Goal: Task Accomplishment & Management: Manage account settings

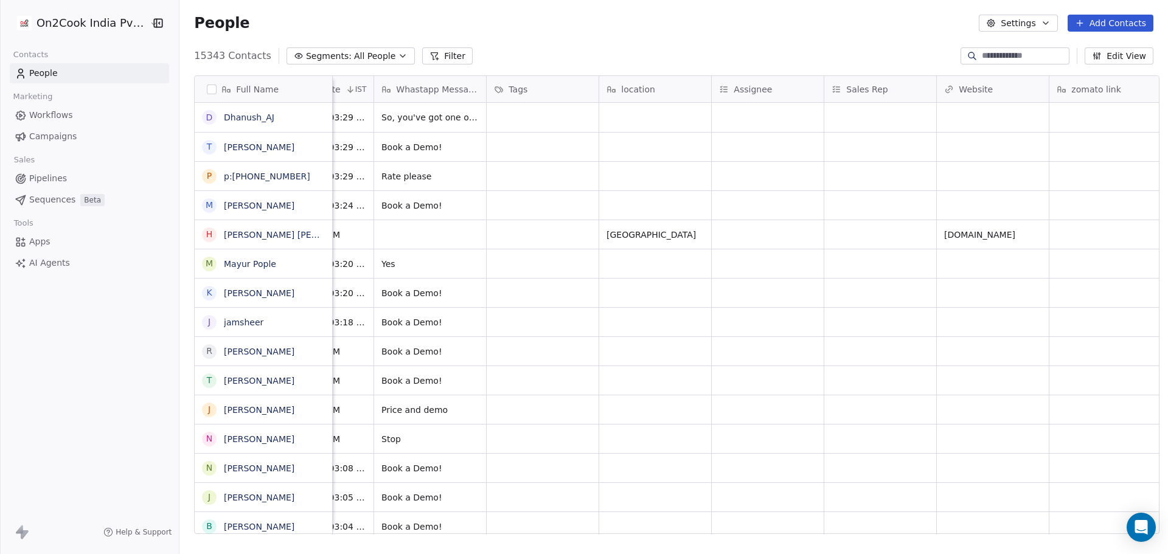
scroll to position [0, 857]
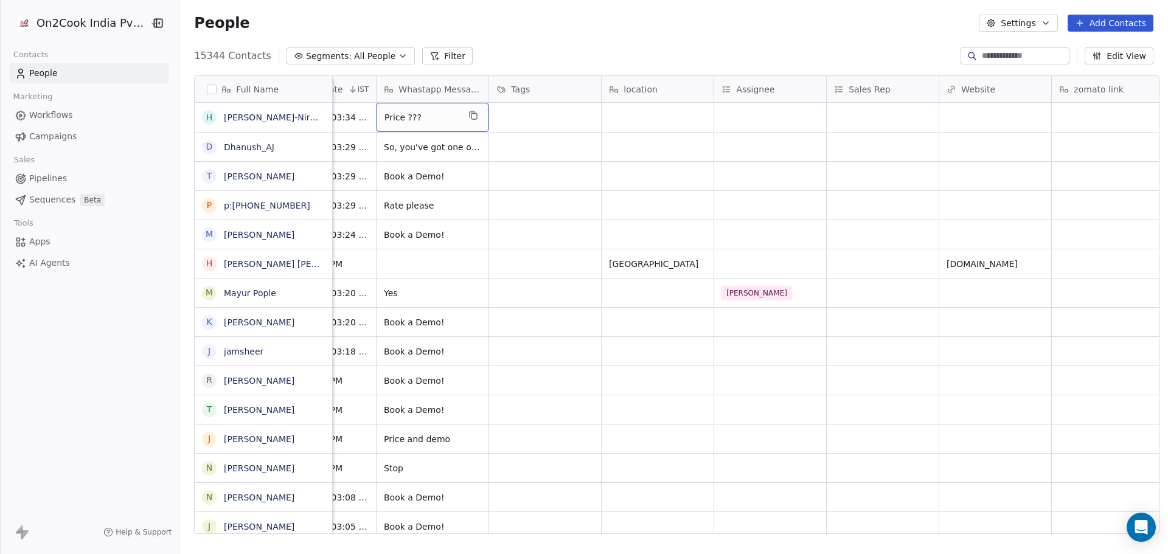
click at [442, 120] on span "Price ???" at bounding box center [422, 117] width 74 height 12
click at [749, 120] on div "grid" at bounding box center [770, 117] width 112 height 29
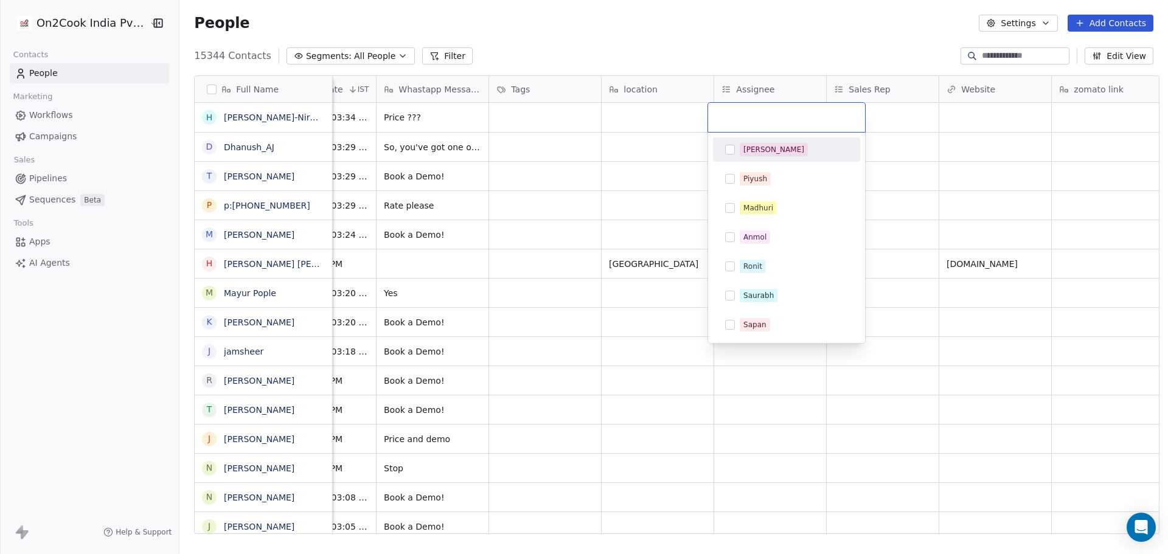
click at [749, 120] on input "text" at bounding box center [787, 117] width 142 height 13
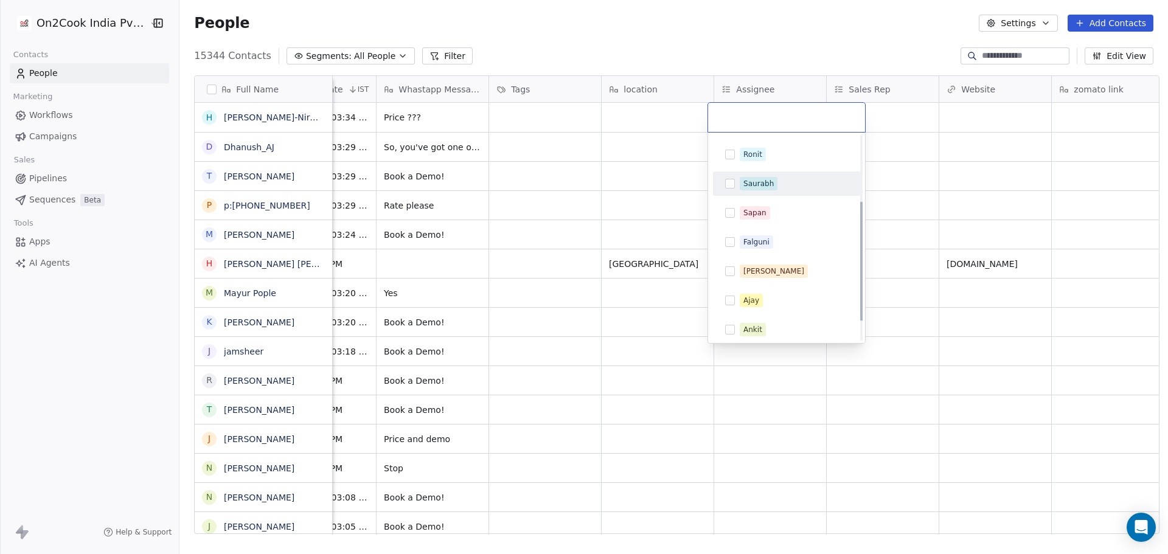
scroll to position [145, 0]
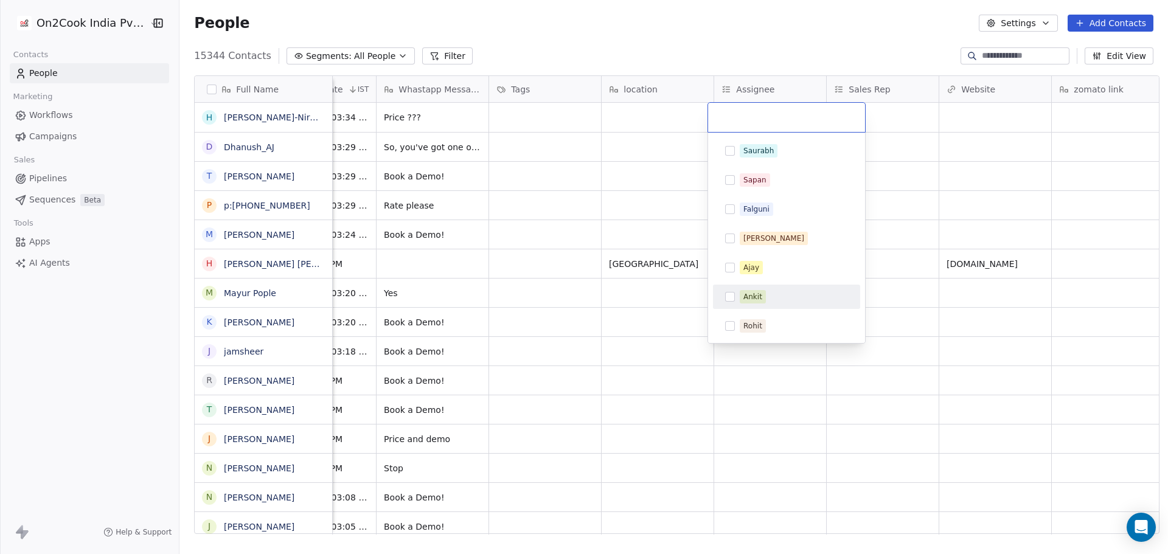
click at [753, 295] on div "Ankit" at bounding box center [753, 297] width 19 height 11
click at [616, 156] on html "On2Cook India Pvt. Ltd. Contacts People Marketing Workflows Campaigns Sales Pip…" at bounding box center [584, 277] width 1168 height 554
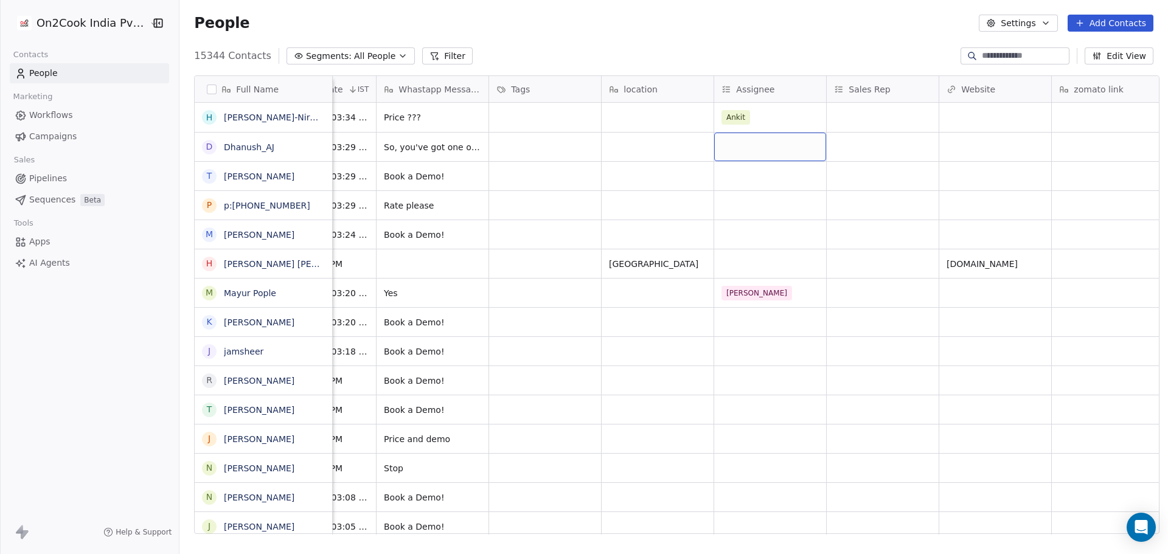
click at [739, 155] on div "grid" at bounding box center [770, 147] width 112 height 29
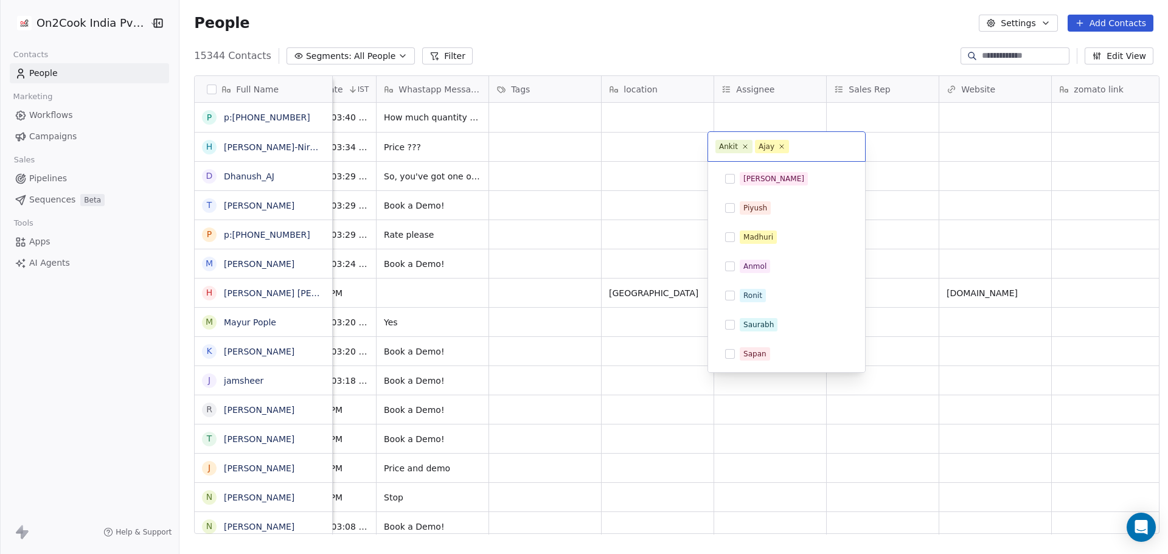
scroll to position [116, 0]
click at [744, 324] on div "Ajay" at bounding box center [752, 326] width 16 height 11
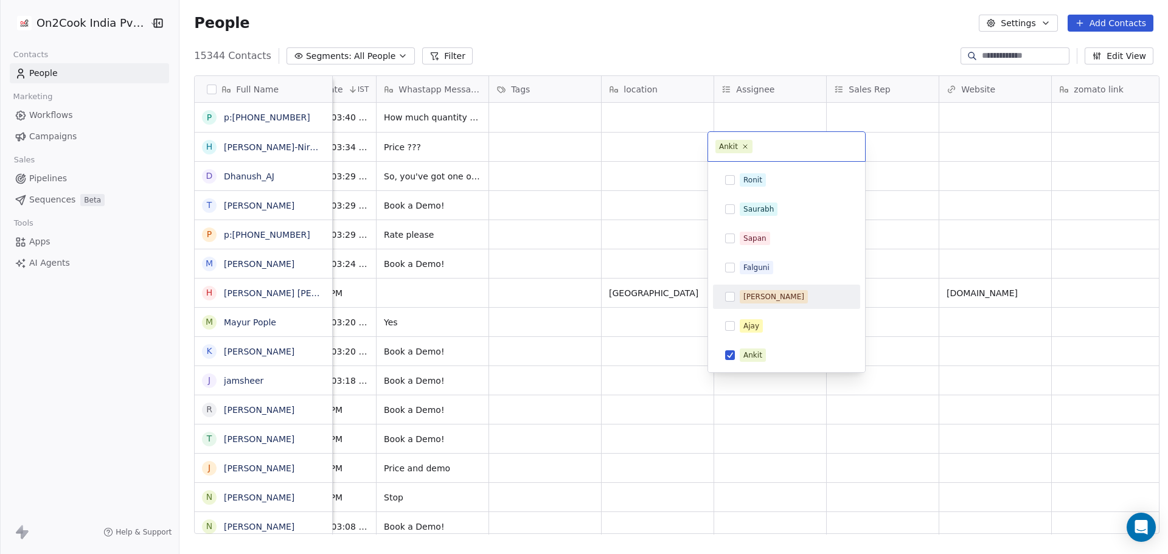
click at [651, 193] on html "On2Cook India Pvt. Ltd. Contacts People Marketing Workflows Campaigns Sales Pip…" at bounding box center [584, 277] width 1168 height 554
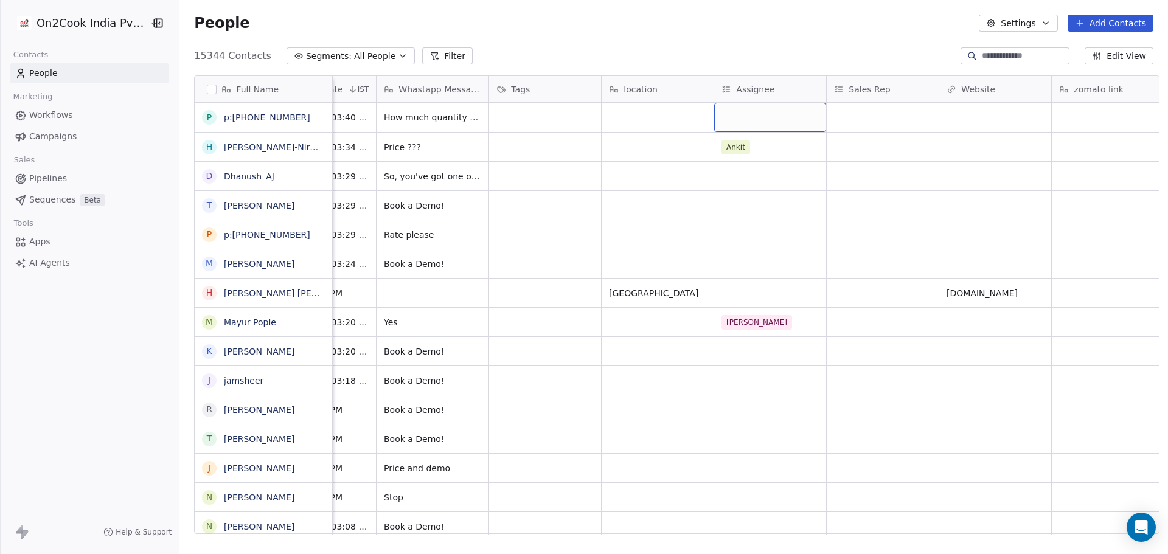
click at [742, 127] on div "grid" at bounding box center [770, 117] width 112 height 29
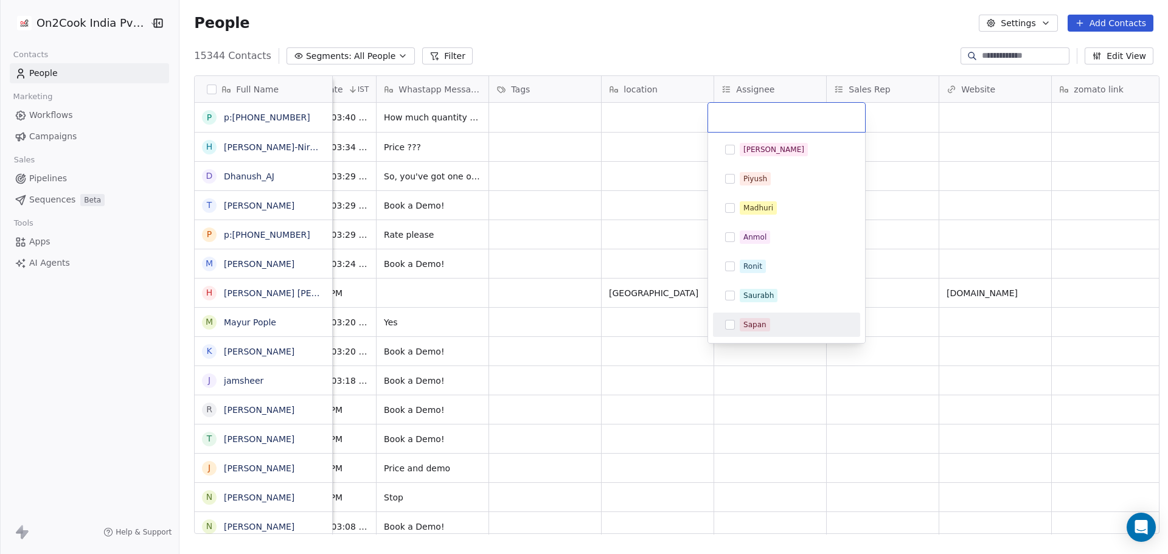
scroll to position [145, 0]
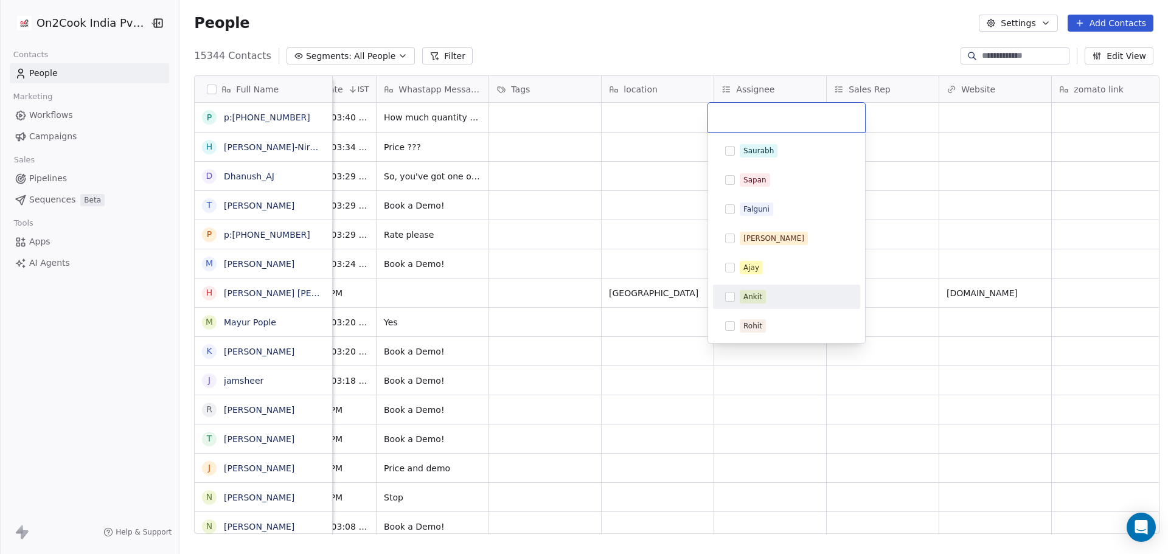
click at [766, 294] on div "Ankit" at bounding box center [794, 296] width 108 height 13
click at [634, 148] on html "On2Cook India Pvt. Ltd. Contacts People Marketing Workflows Campaigns Sales Pip…" at bounding box center [584, 277] width 1168 height 554
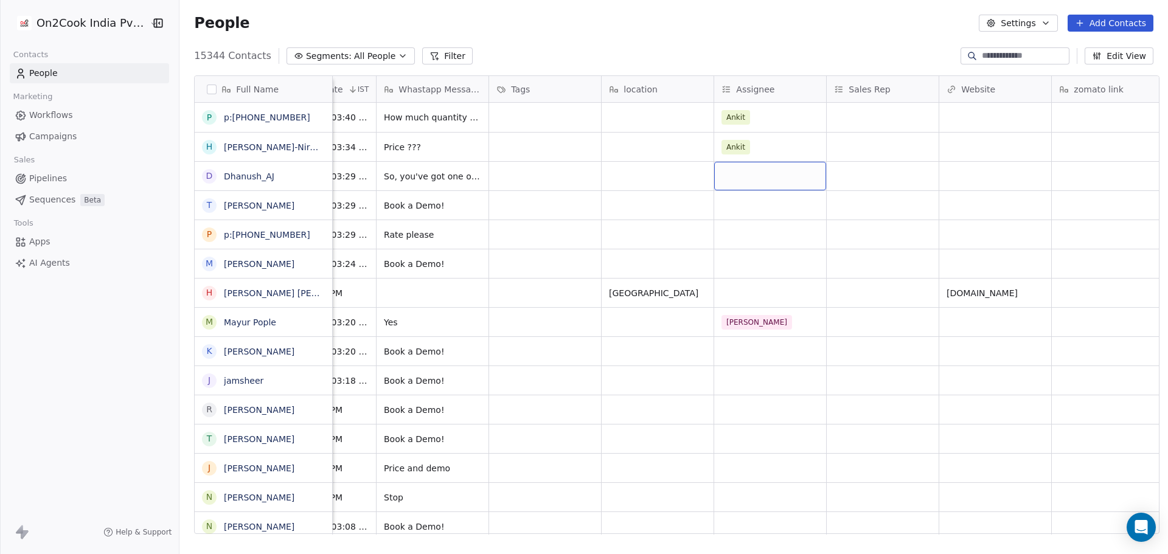
click at [727, 184] on div "grid" at bounding box center [770, 176] width 112 height 29
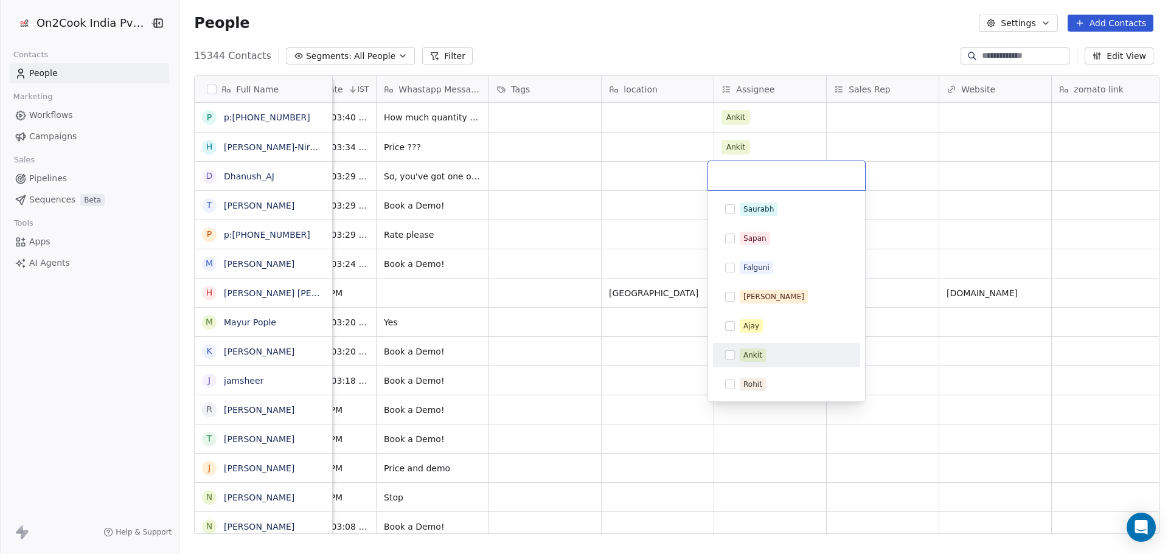
click at [777, 359] on div "Ankit" at bounding box center [794, 355] width 108 height 13
click at [643, 257] on html "On2Cook India Pvt. Ltd. Contacts People Marketing Workflows Campaigns Sales Pip…" at bounding box center [584, 277] width 1168 height 554
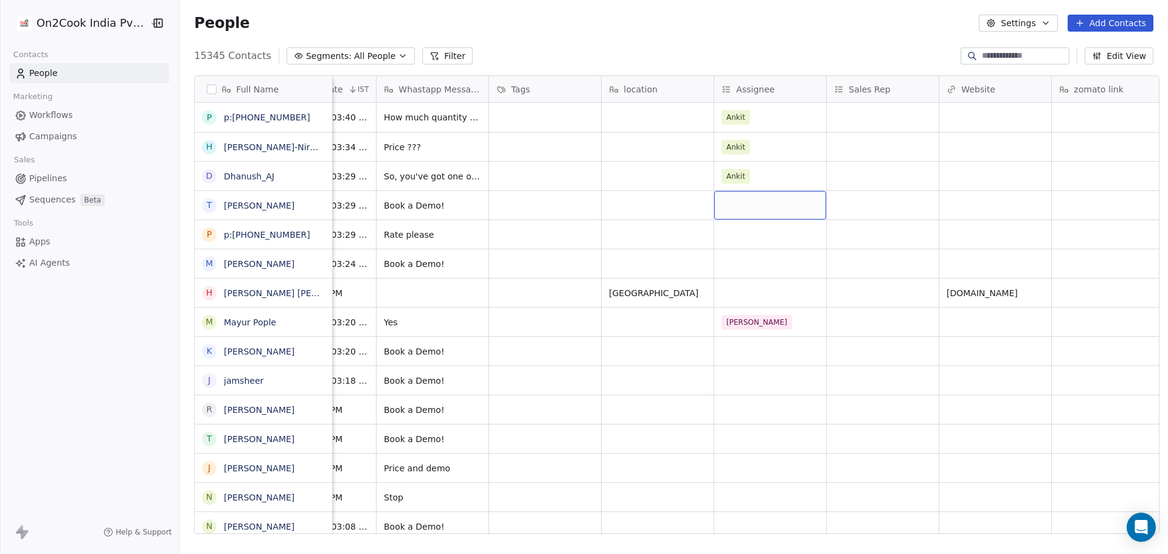
click at [727, 209] on div "grid" at bounding box center [770, 205] width 112 height 29
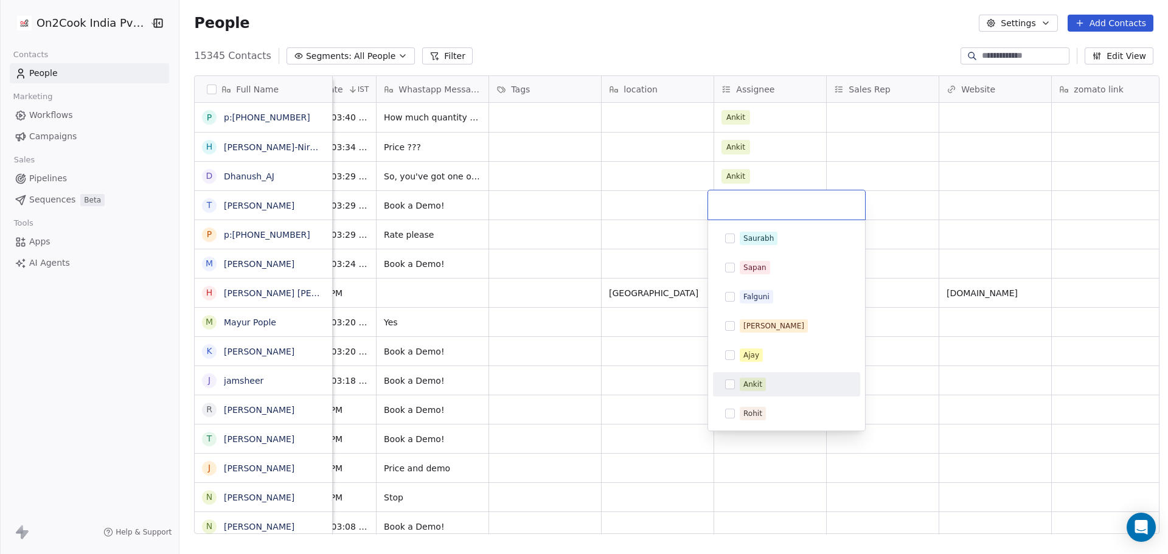
click at [769, 385] on div "Ankit" at bounding box center [794, 384] width 108 height 13
click at [631, 260] on html "On2Cook India Pvt. Ltd. Contacts People Marketing Workflows Campaigns Sales Pip…" at bounding box center [584, 277] width 1168 height 554
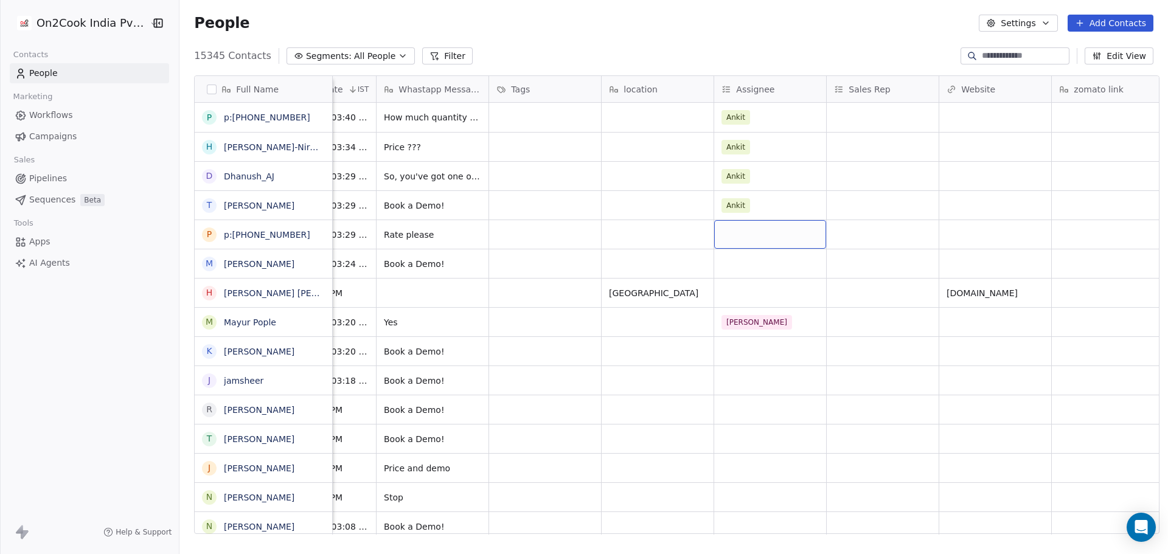
click at [731, 242] on div "grid" at bounding box center [770, 234] width 112 height 29
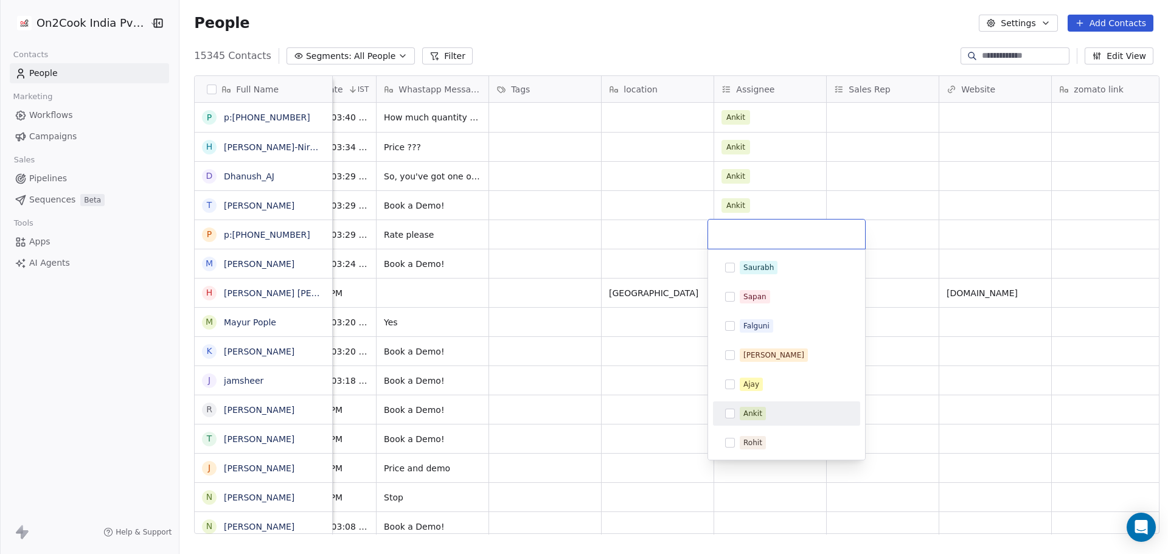
click at [761, 418] on div "Ankit" at bounding box center [753, 413] width 19 height 11
click at [629, 276] on html "On2Cook India Pvt. Ltd. Contacts People Marketing Workflows Campaigns Sales Pip…" at bounding box center [584, 277] width 1168 height 554
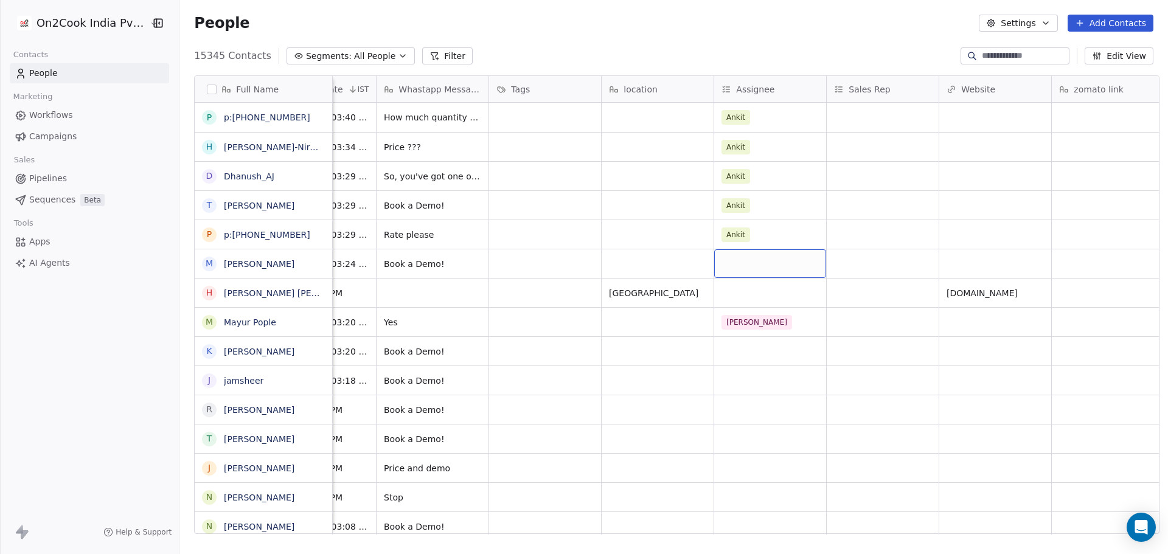
click at [733, 263] on div "grid" at bounding box center [770, 264] width 112 height 29
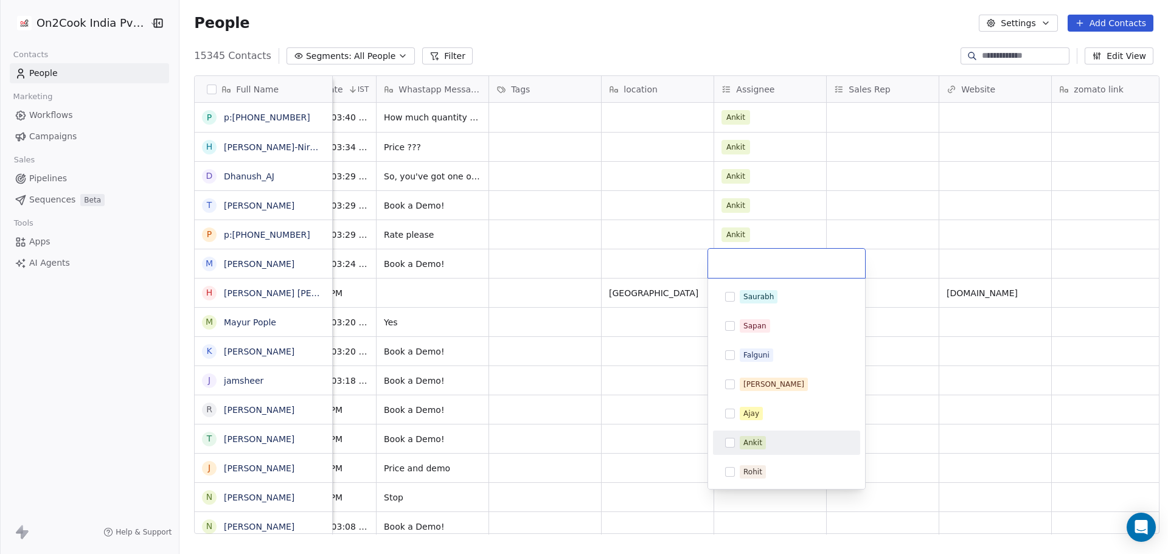
click at [764, 439] on span "Ankit" at bounding box center [753, 442] width 26 height 13
click at [654, 380] on html "On2Cook India Pvt. Ltd. Contacts People Marketing Workflows Campaigns Sales Pip…" at bounding box center [584, 277] width 1168 height 554
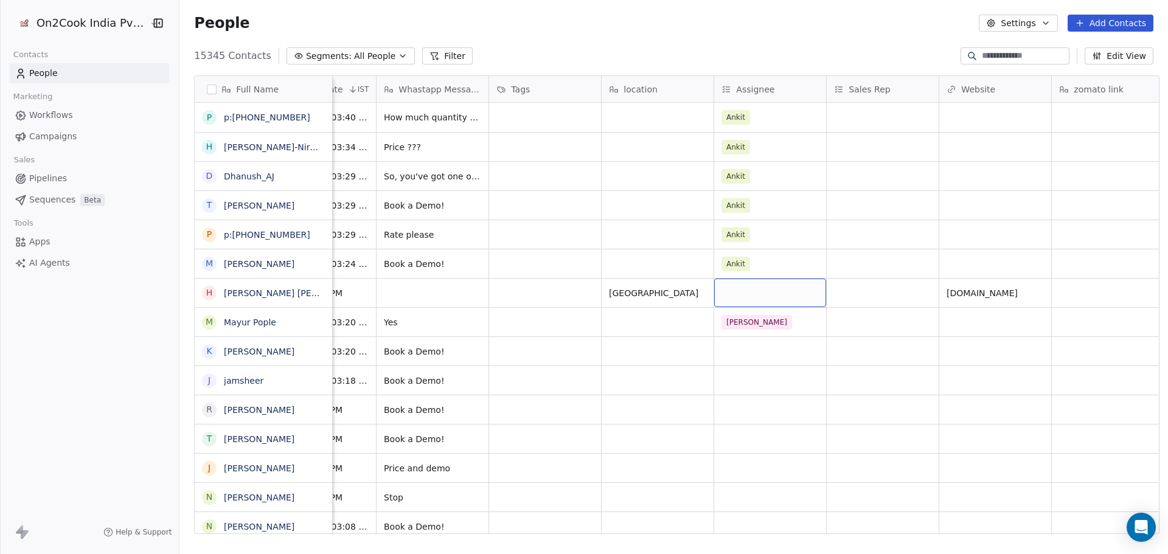
click at [728, 286] on div "grid" at bounding box center [770, 293] width 112 height 29
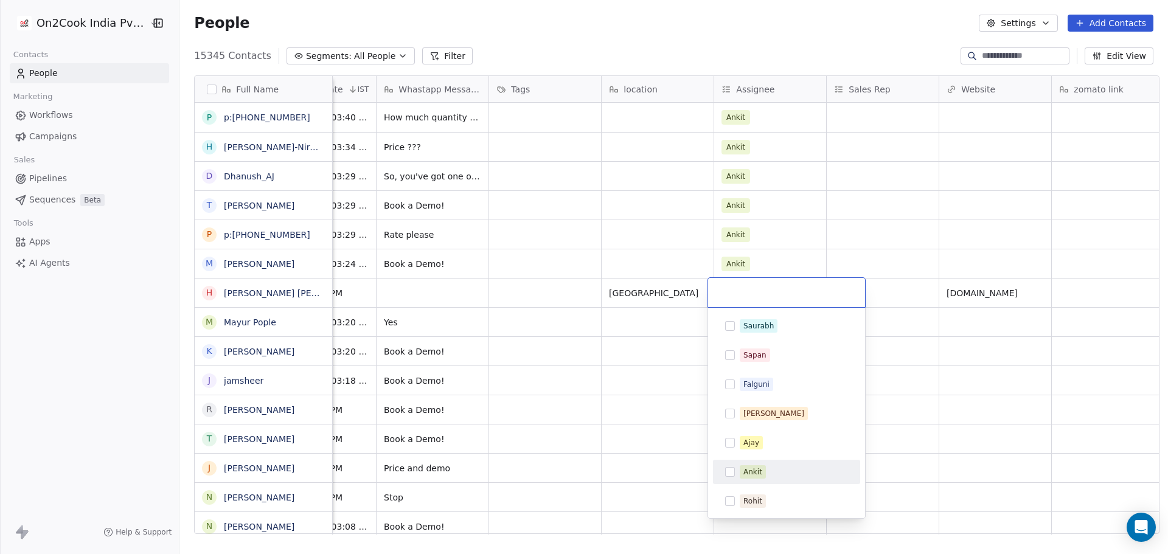
click at [761, 469] on div "Ankit" at bounding box center [753, 472] width 19 height 11
click at [613, 371] on html "On2Cook India Pvt. Ltd. Contacts People Marketing Workflows Campaigns Sales Pip…" at bounding box center [584, 277] width 1168 height 554
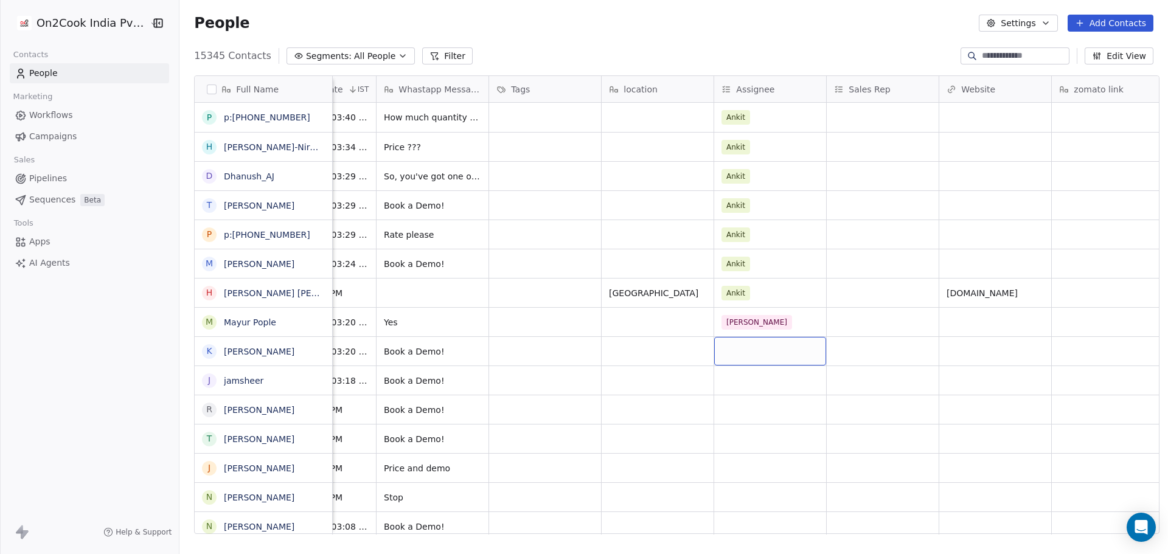
click at [727, 352] on div "grid" at bounding box center [770, 351] width 112 height 29
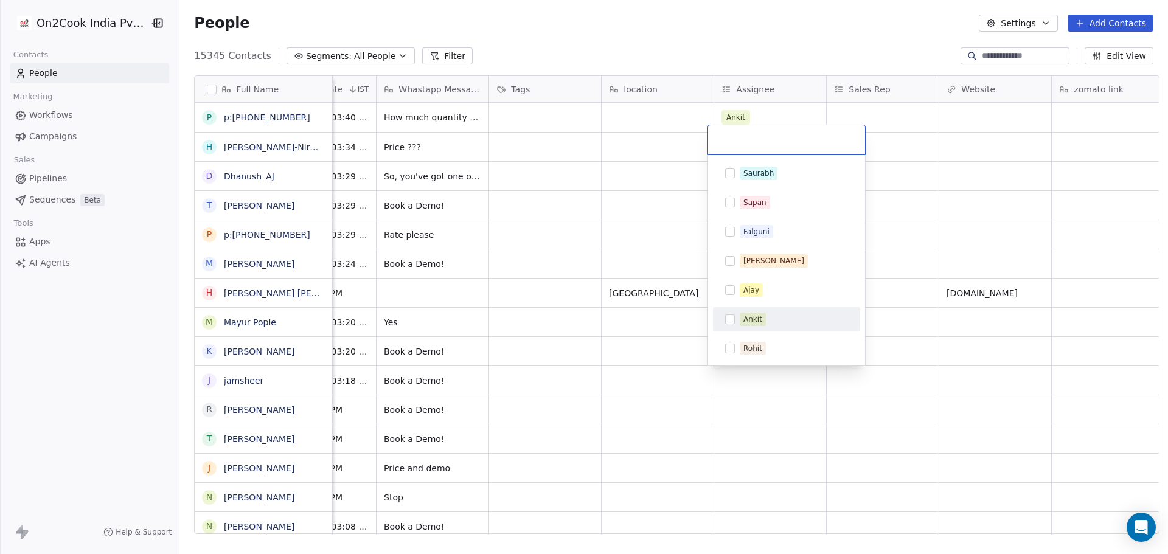
click at [777, 318] on div "Ankit" at bounding box center [794, 319] width 108 height 13
click at [693, 379] on html "On2Cook India Pvt. Ltd. Contacts People Marketing Workflows Campaigns Sales Pip…" at bounding box center [584, 277] width 1168 height 554
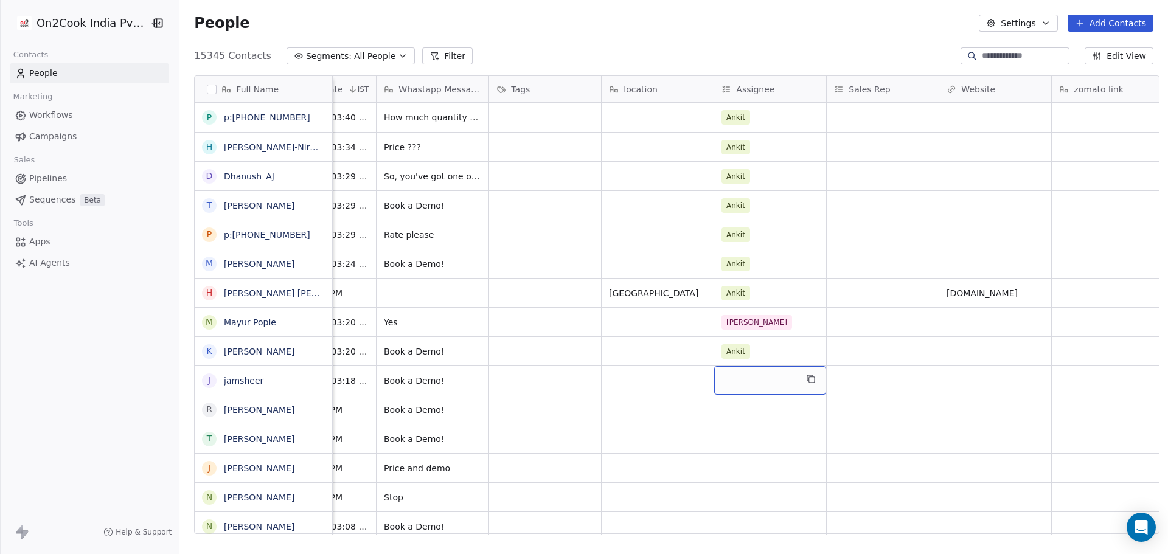
click at [735, 379] on div "grid" at bounding box center [770, 380] width 112 height 29
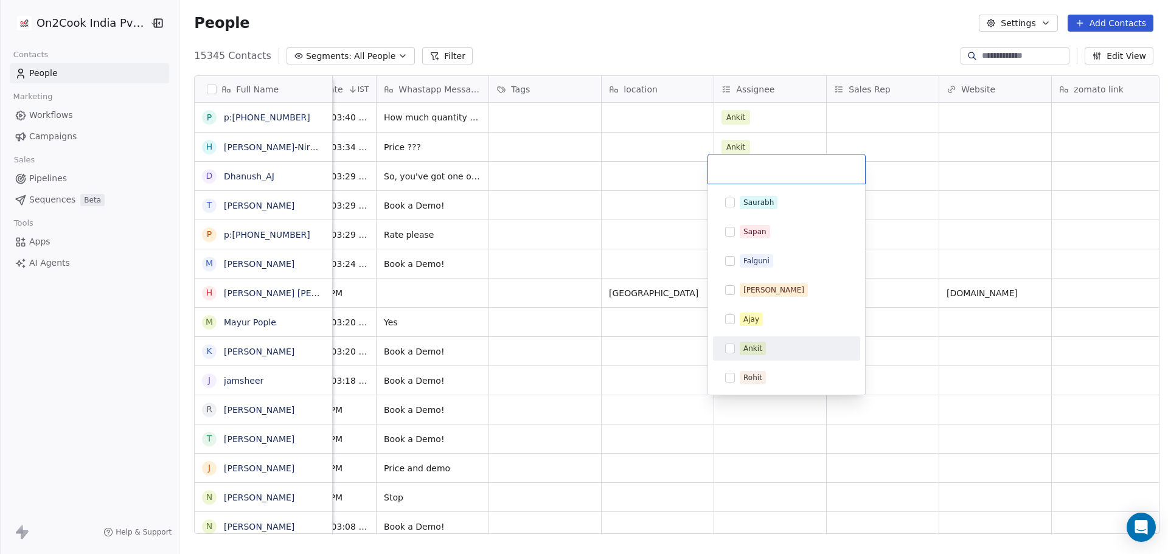
click at [739, 345] on div "Ankit" at bounding box center [787, 348] width 138 height 19
click at [651, 413] on html "On2Cook India Pvt. Ltd. Contacts People Marketing Workflows Campaigns Sales Pip…" at bounding box center [584, 277] width 1168 height 554
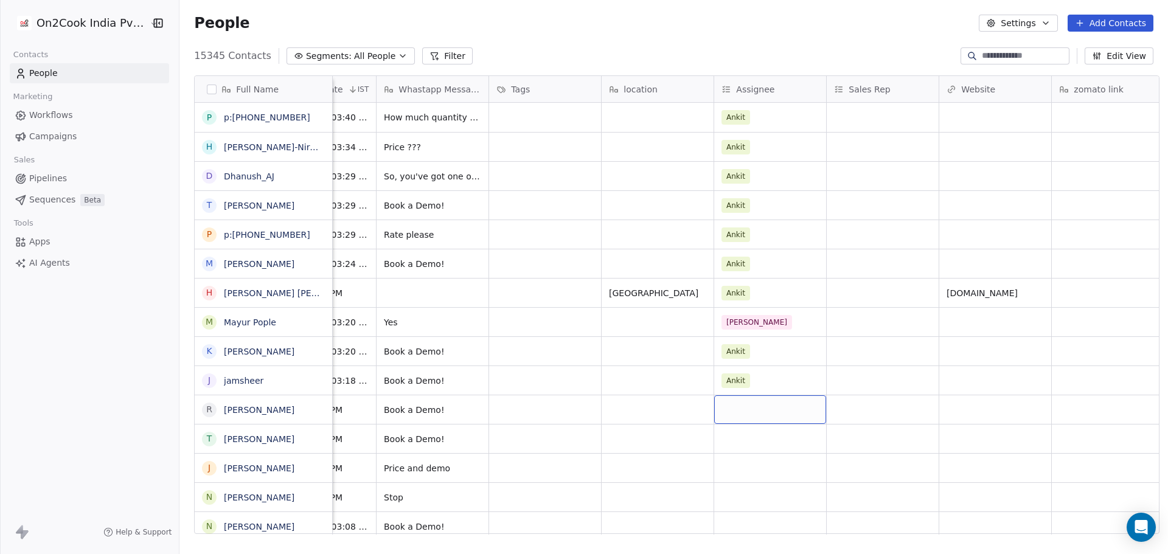
click at [759, 414] on div "grid" at bounding box center [770, 410] width 112 height 29
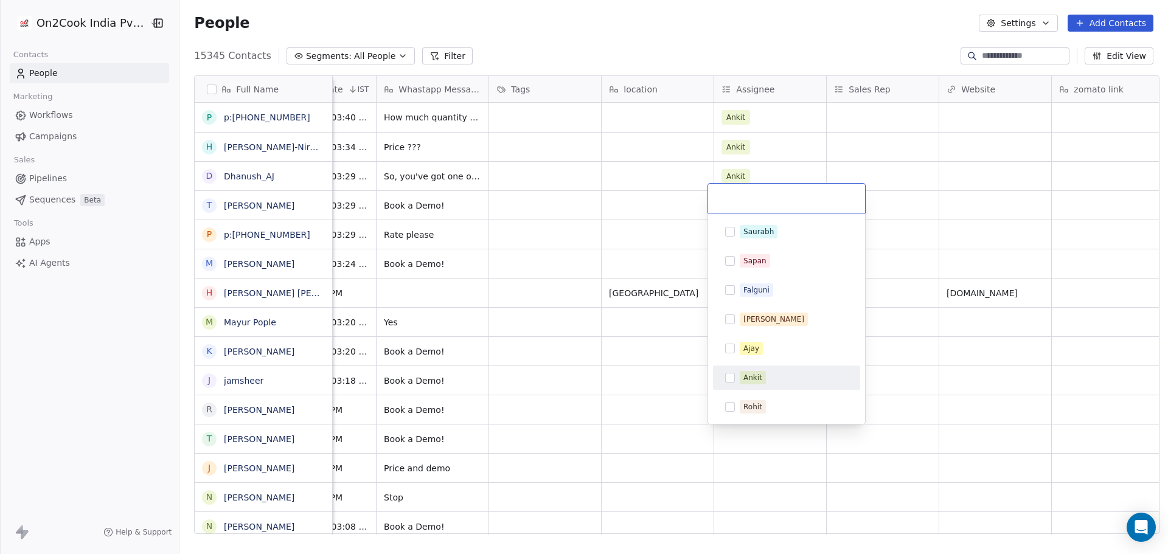
click at [750, 381] on div "Ankit" at bounding box center [753, 377] width 19 height 11
click at [657, 448] on html "On2Cook India Pvt. Ltd. Contacts People Marketing Workflows Campaigns Sales Pip…" at bounding box center [584, 277] width 1168 height 554
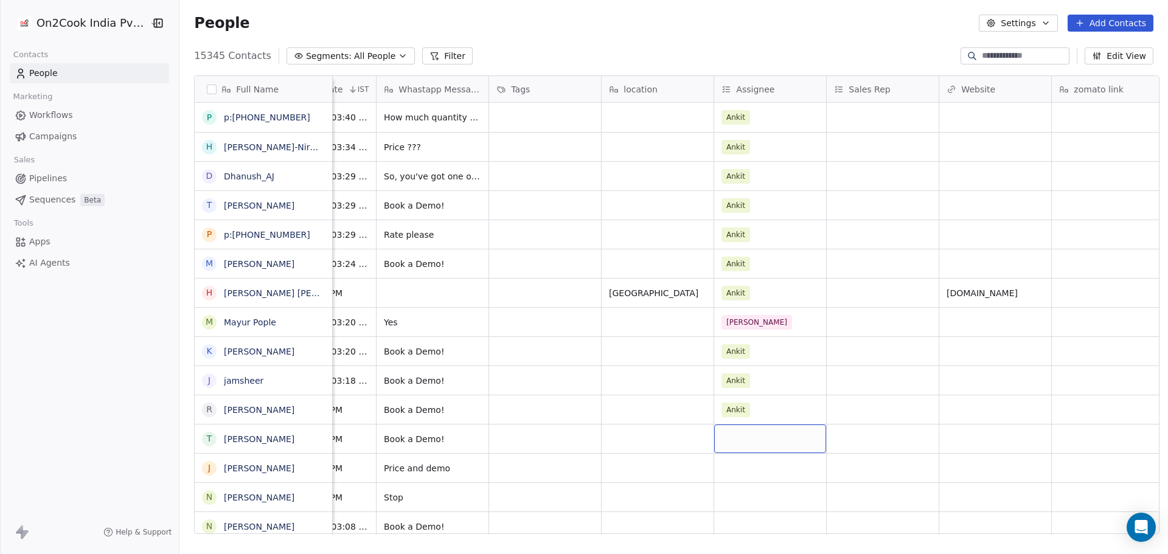
click at [722, 438] on div "grid" at bounding box center [770, 439] width 112 height 29
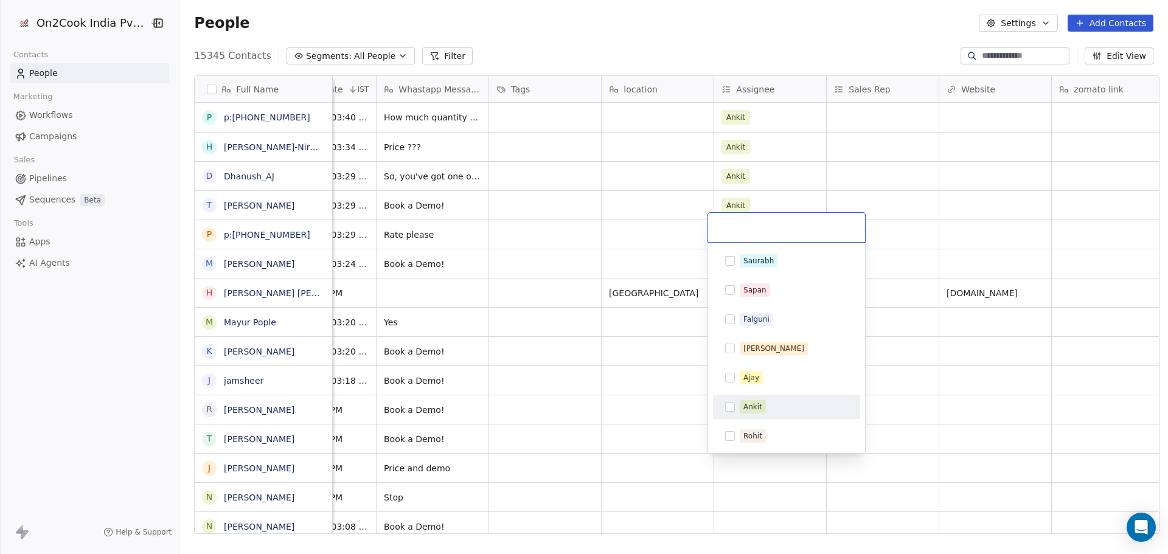
click at [756, 408] on div "Ankit" at bounding box center [753, 407] width 19 height 11
click at [633, 443] on html "On2Cook India Pvt. Ltd. Contacts People Marketing Workflows Campaigns Sales Pip…" at bounding box center [584, 277] width 1168 height 554
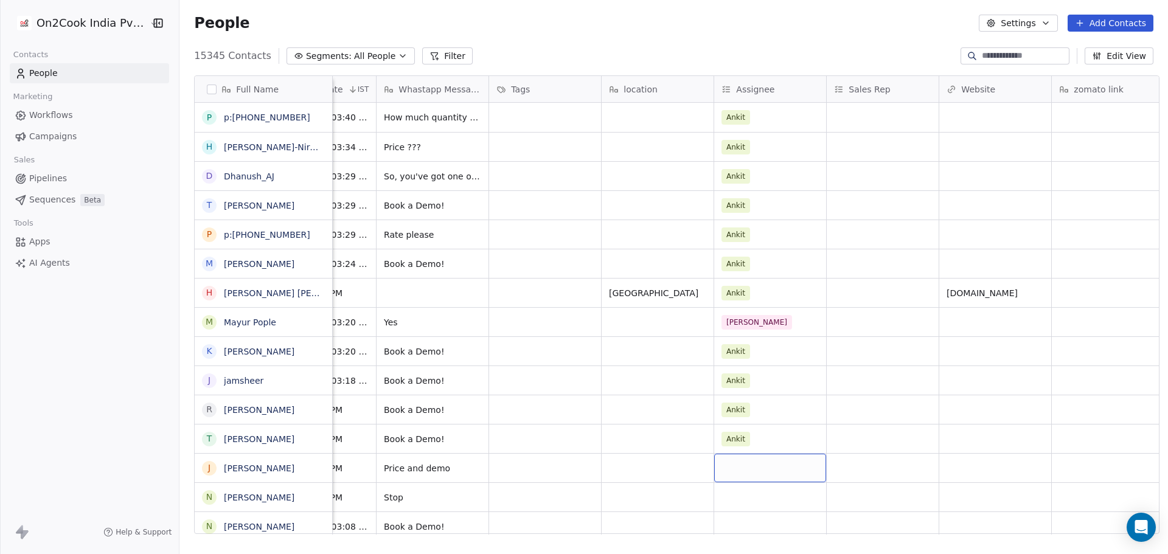
click at [746, 477] on div "grid" at bounding box center [770, 468] width 112 height 29
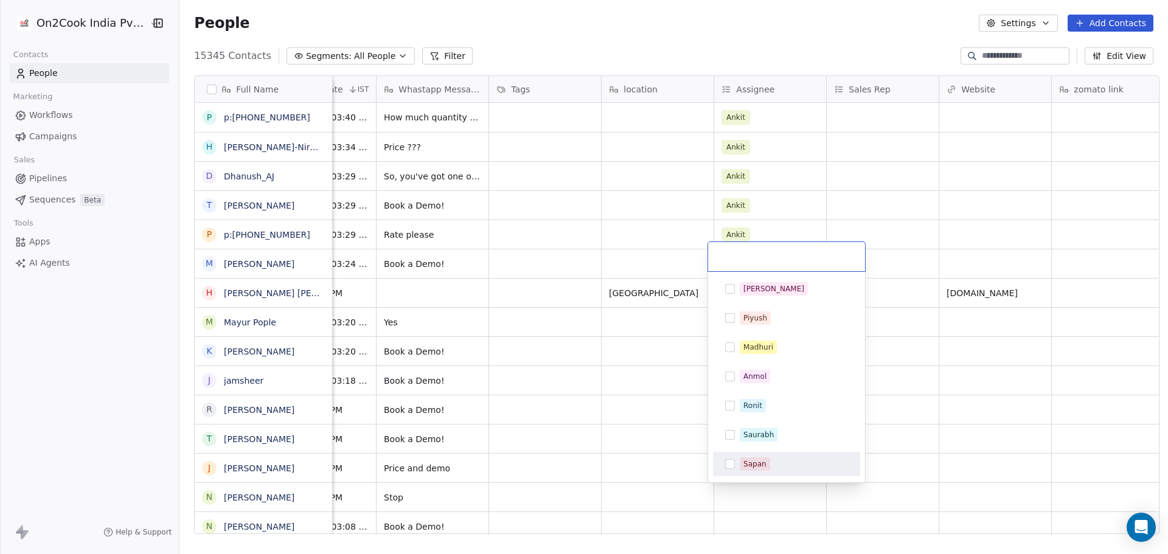
click at [759, 411] on div "Salim Pi[PERSON_NAME] [PERSON_NAME]o[PERSON_NAME]a[PERSON_NAME] [PERSON_NAME]a[…" at bounding box center [786, 450] width 147 height 346
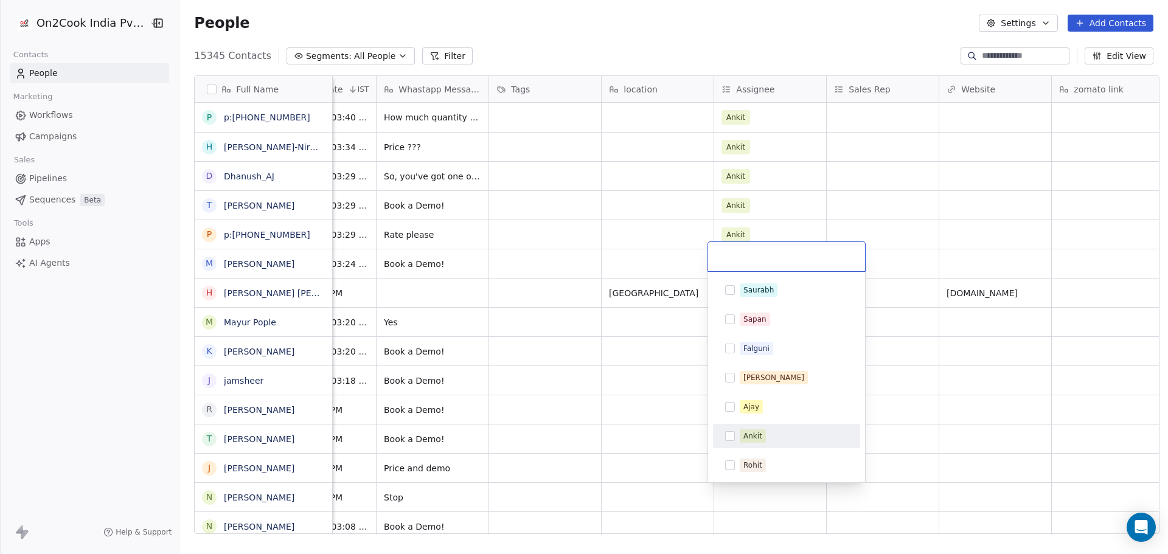
click at [755, 439] on div "Ankit" at bounding box center [753, 436] width 19 height 11
click at [648, 468] on html "On2Cook India Pvt. Ltd. Contacts People Marketing Workflows Campaigns Sales Pip…" at bounding box center [584, 277] width 1168 height 554
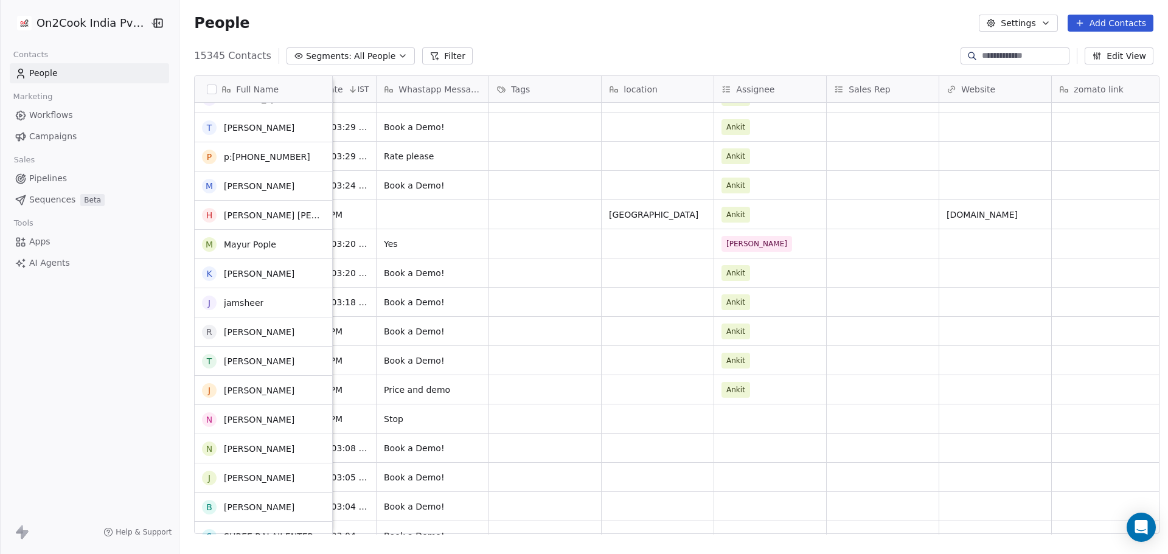
scroll to position [79, 0]
click at [733, 358] on div "grid" at bounding box center [770, 360] width 112 height 29
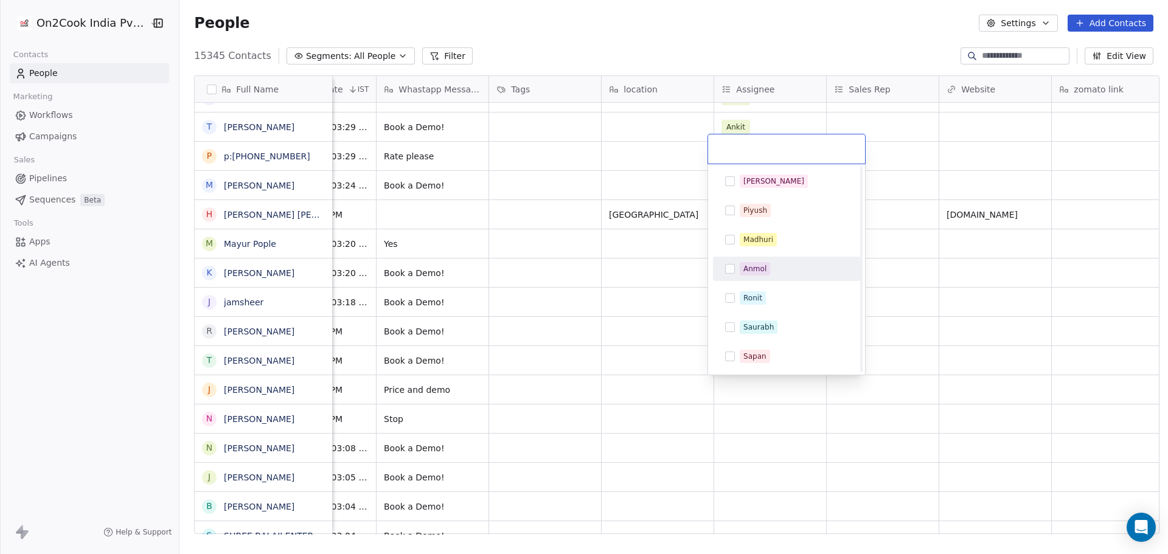
scroll to position [145, 0]
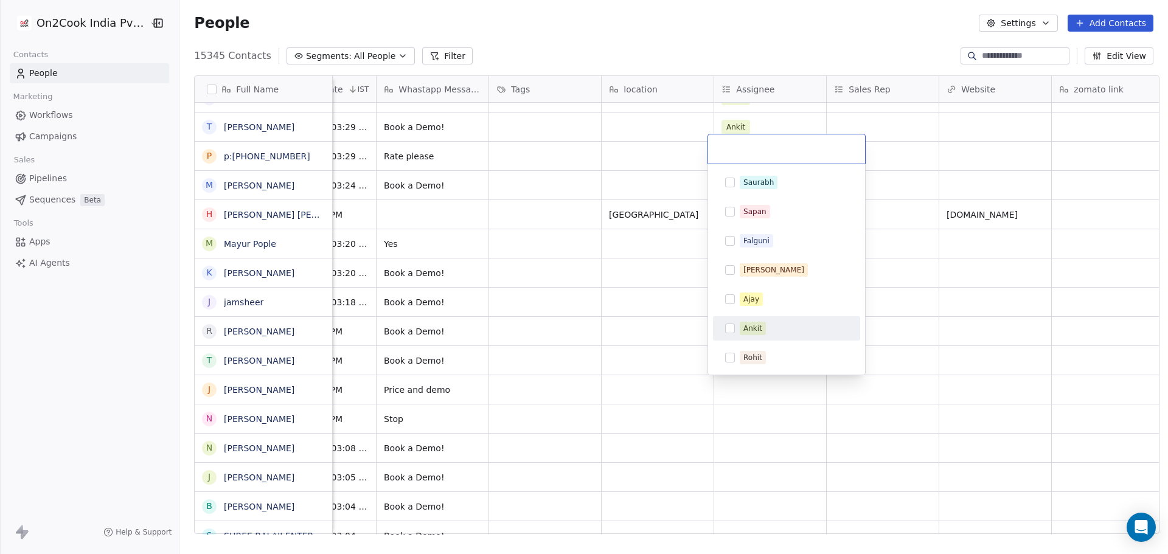
click at [754, 335] on div "Ankit" at bounding box center [787, 328] width 138 height 19
click at [665, 372] on html "On2Cook India Pvt. Ltd. Contacts People Marketing Workflows Campaigns Sales Pip…" at bounding box center [584, 277] width 1168 height 554
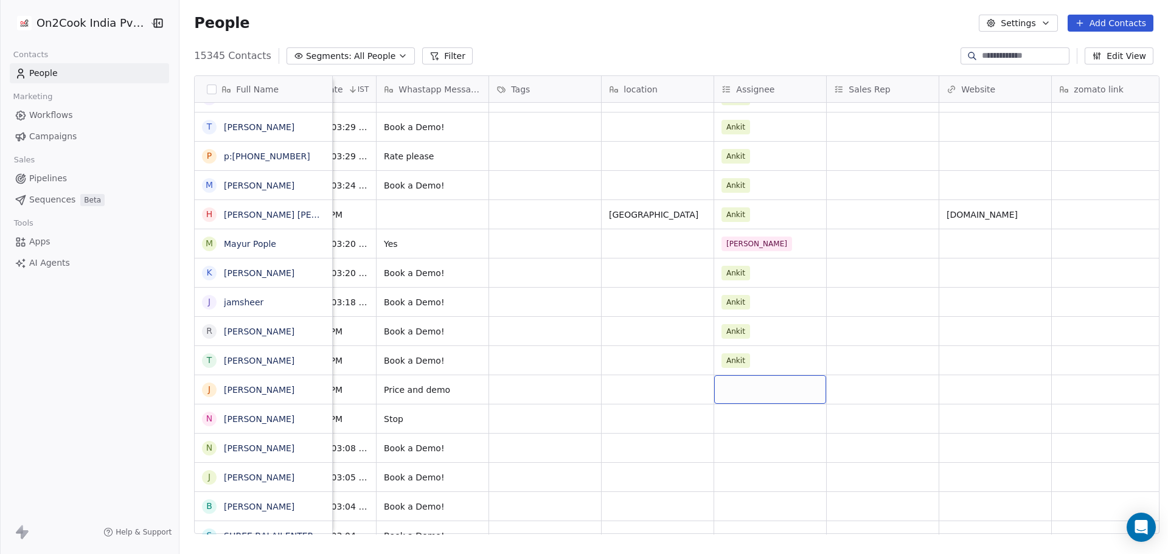
click at [747, 388] on div "grid" at bounding box center [770, 389] width 112 height 29
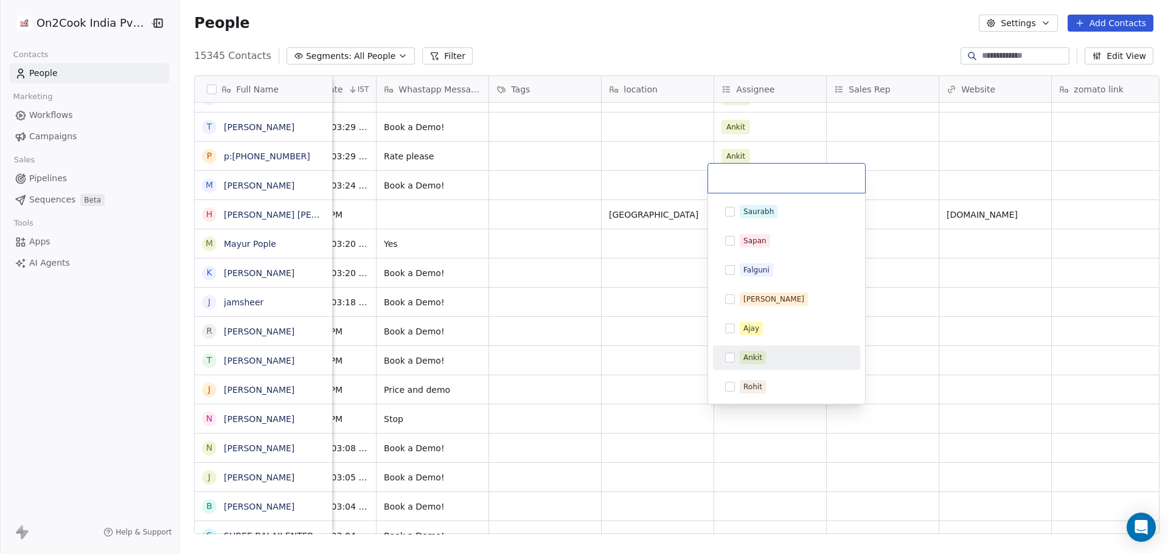
click at [758, 357] on div "Ankit" at bounding box center [753, 357] width 19 height 11
click at [621, 391] on html "On2Cook India Pvt. Ltd. Contacts People Marketing Workflows Campaigns Sales Pip…" at bounding box center [584, 277] width 1168 height 554
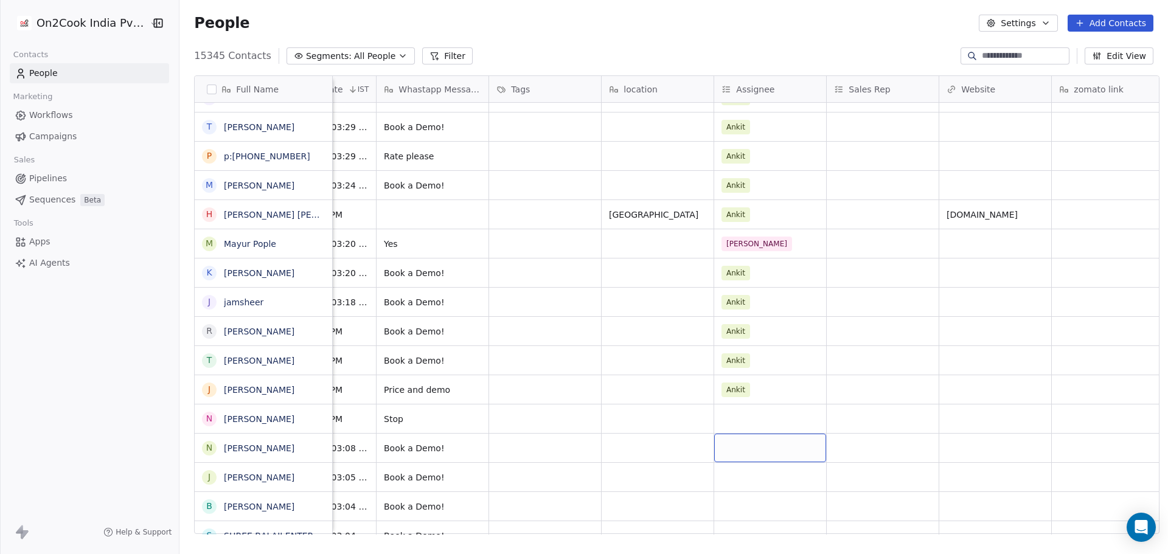
click at [748, 443] on div "grid" at bounding box center [770, 448] width 112 height 29
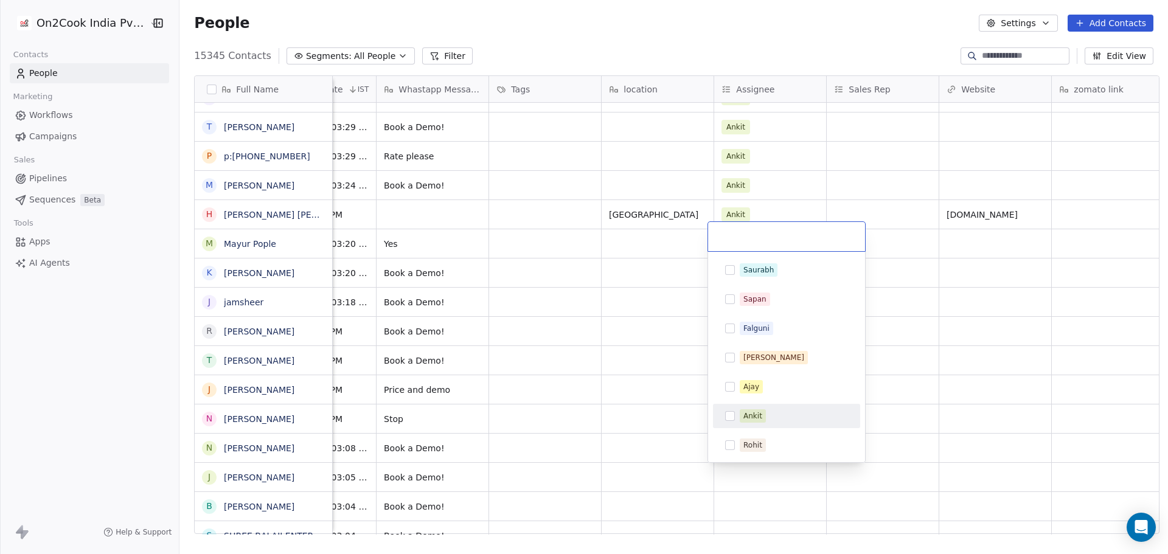
click at [759, 419] on div "Ankit" at bounding box center [753, 416] width 19 height 11
click at [657, 445] on html "On2Cook India Pvt. Ltd. Contacts People Marketing Workflows Campaigns Sales Pip…" at bounding box center [584, 277] width 1168 height 554
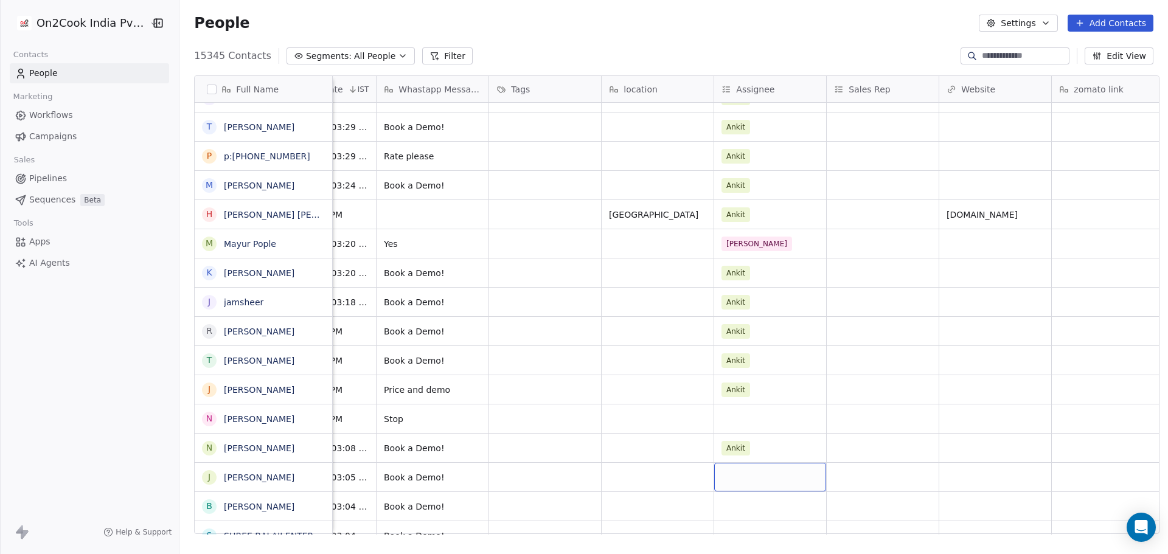
click at [739, 475] on div "grid" at bounding box center [770, 477] width 112 height 29
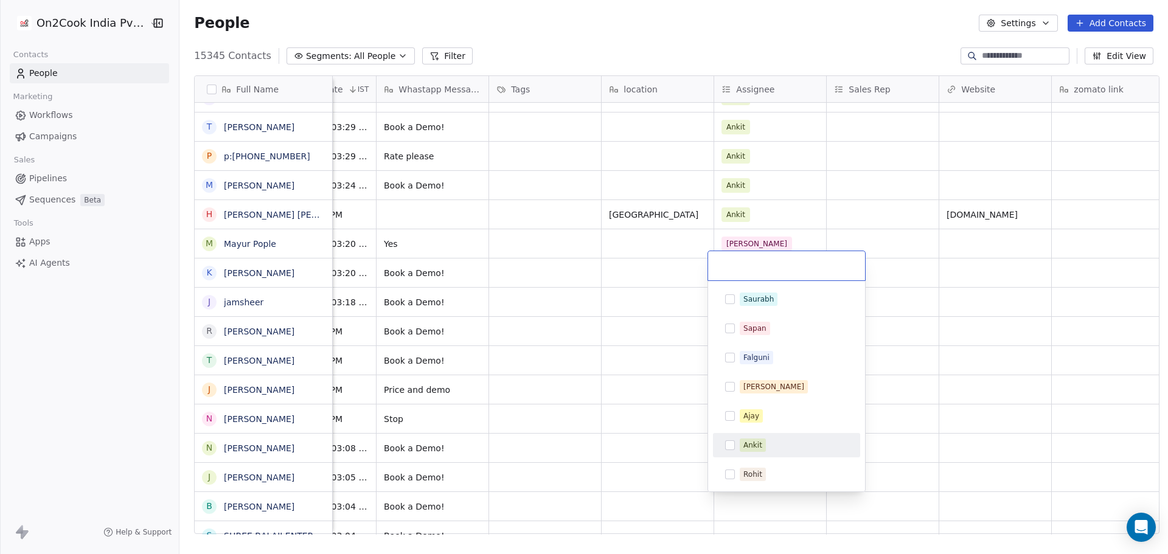
click at [753, 454] on div "Ankit" at bounding box center [787, 445] width 138 height 19
click at [638, 495] on html "On2Cook India Pvt. Ltd. Contacts People Marketing Workflows Campaigns Sales Pip…" at bounding box center [584, 277] width 1168 height 554
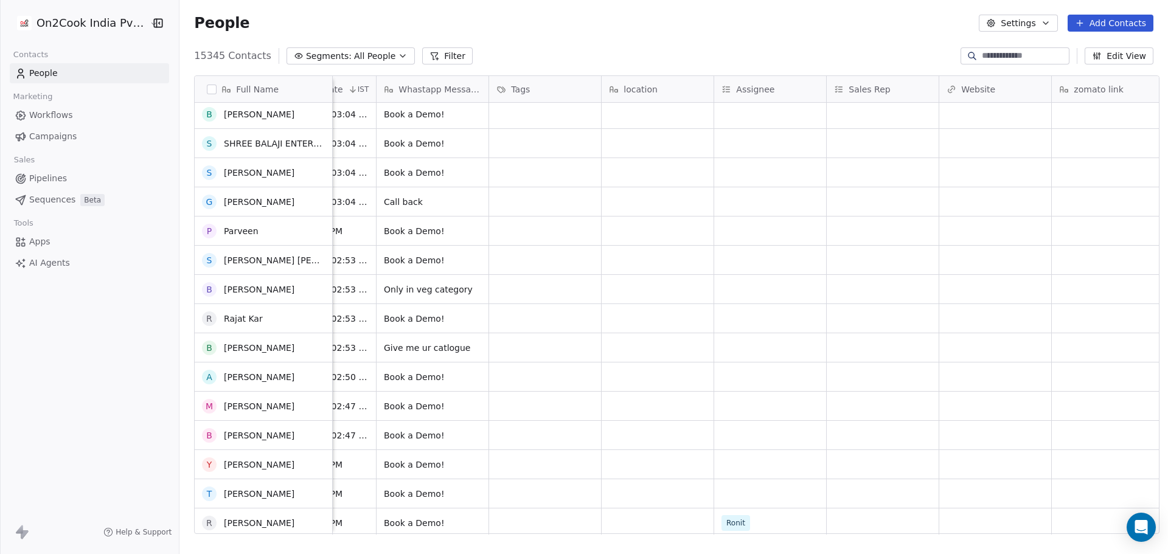
scroll to position [825, 0]
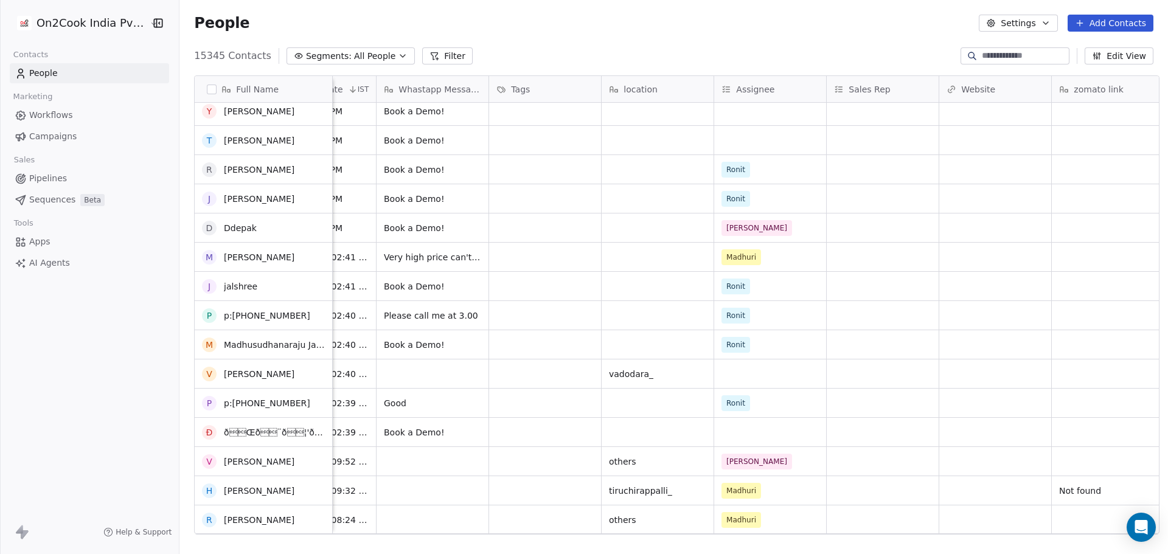
click at [759, 449] on div "WhatsApp [DATE] 03:20 PM Yes [PERSON_NAME] WhatsApp [DATE] 03:20 PM Book a Demo…" at bounding box center [616, 319] width 2281 height 432
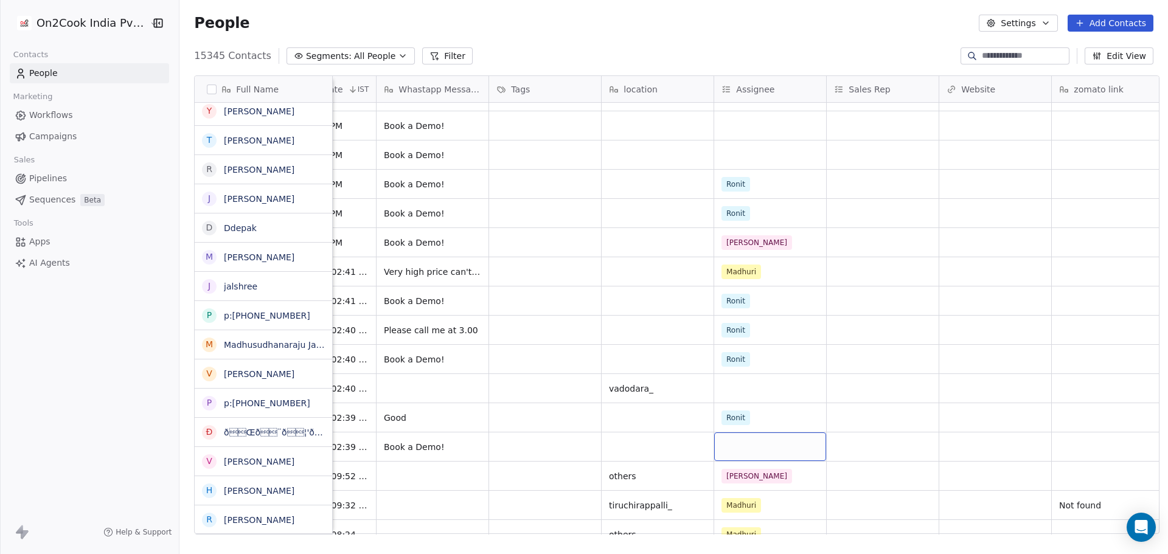
scroll to position [810, 0]
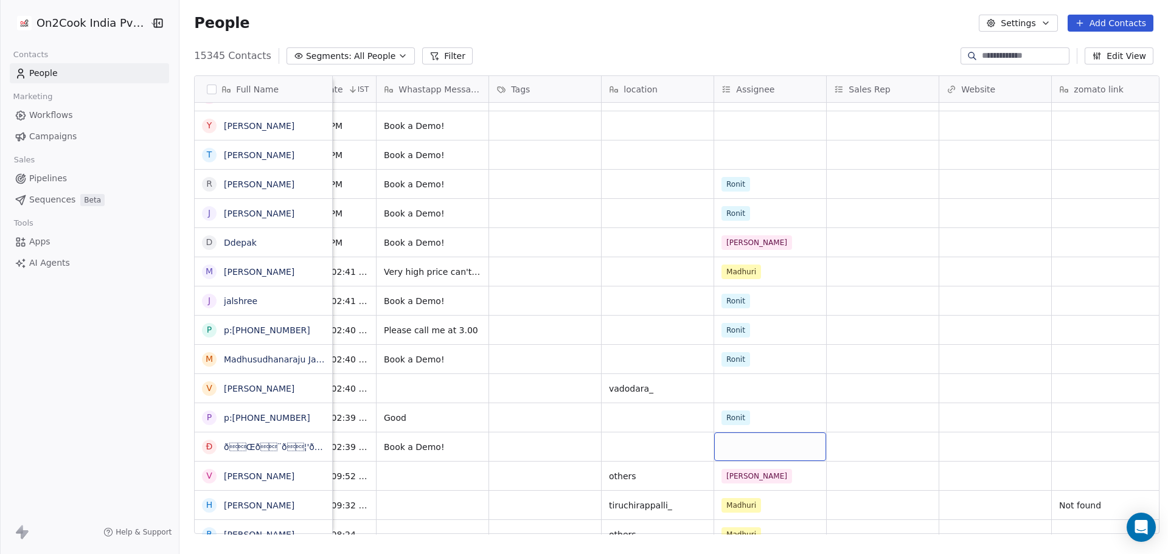
click at [759, 449] on div "grid" at bounding box center [770, 447] width 112 height 29
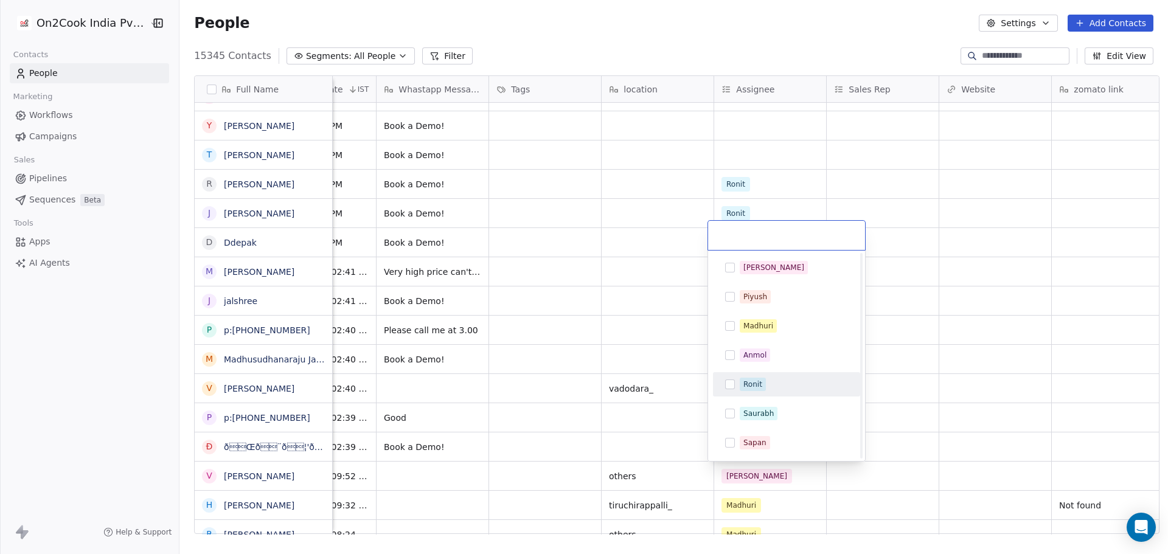
scroll to position [145, 0]
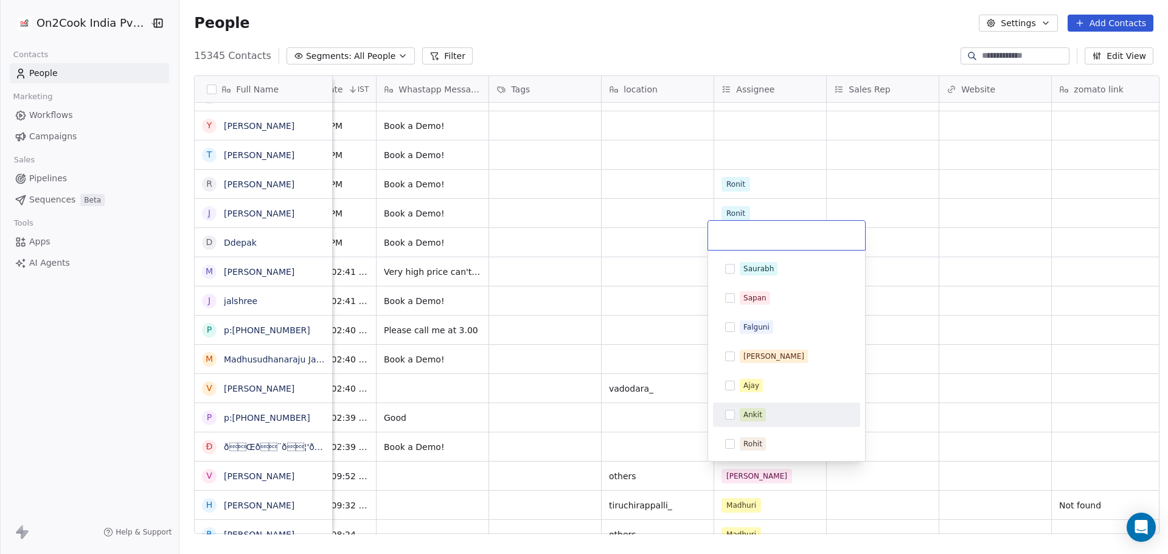
click at [767, 415] on div "Ankit" at bounding box center [794, 414] width 108 height 13
click at [916, 344] on html "On2Cook India Pvt. Ltd. Contacts People Marketing Workflows Campaigns Sales Pip…" at bounding box center [584, 277] width 1168 height 554
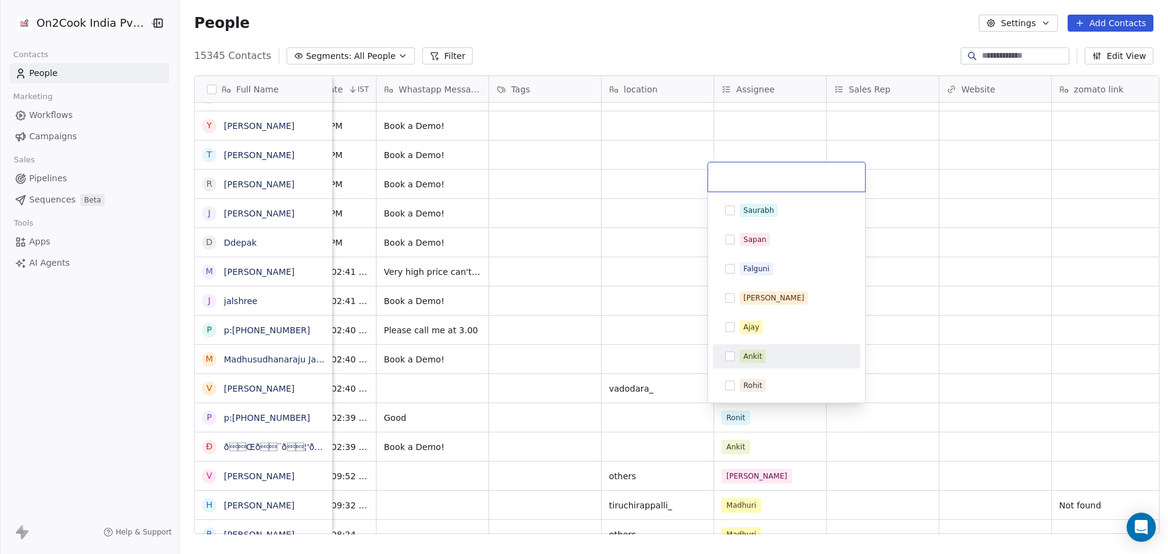
click at [770, 351] on div "Ankit" at bounding box center [794, 356] width 108 height 13
click at [908, 323] on html "On2Cook India Pvt. Ltd. Contacts People Marketing Workflows Campaigns Sales Pip…" at bounding box center [584, 277] width 1168 height 554
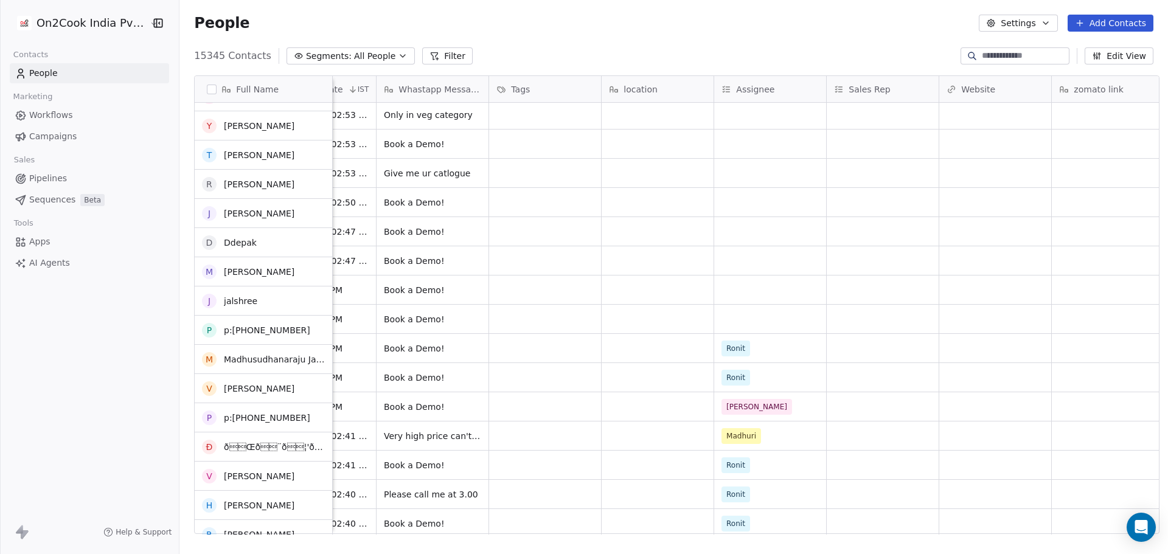
scroll to position [646, 0]
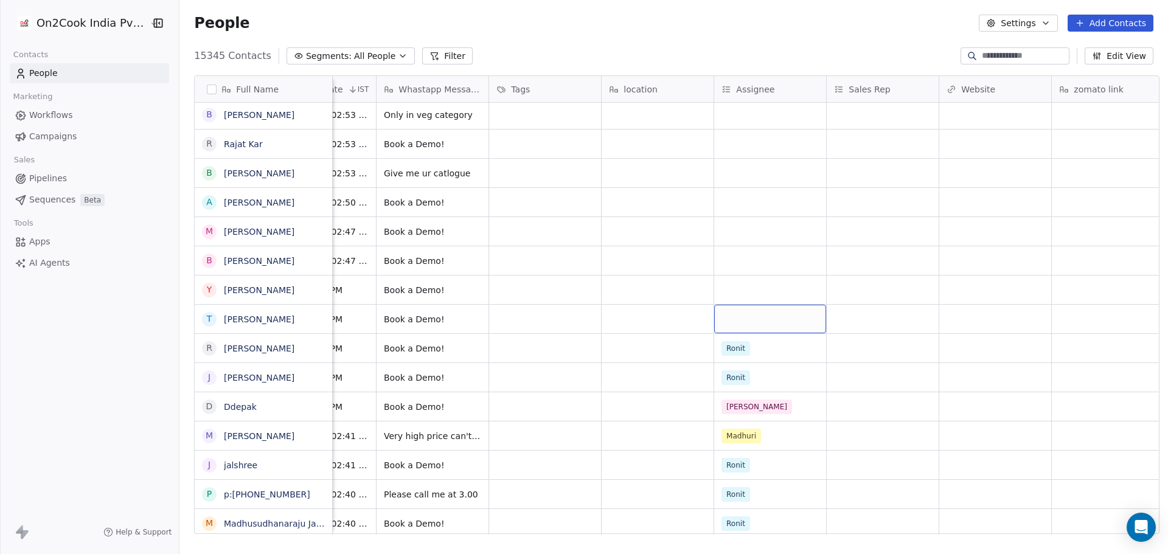
click at [758, 321] on div "grid" at bounding box center [770, 319] width 112 height 29
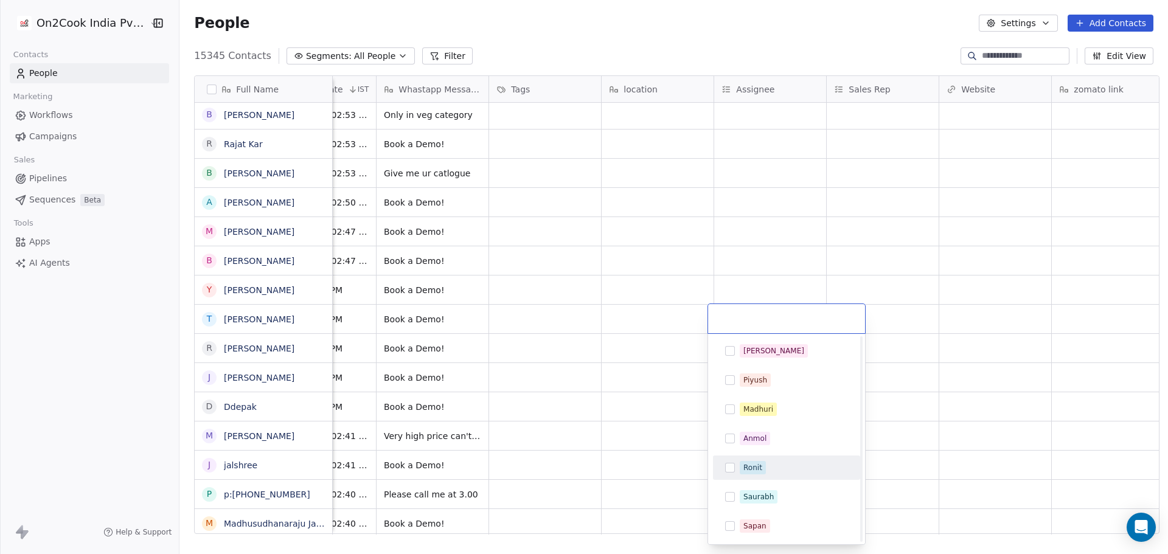
scroll to position [145, 0]
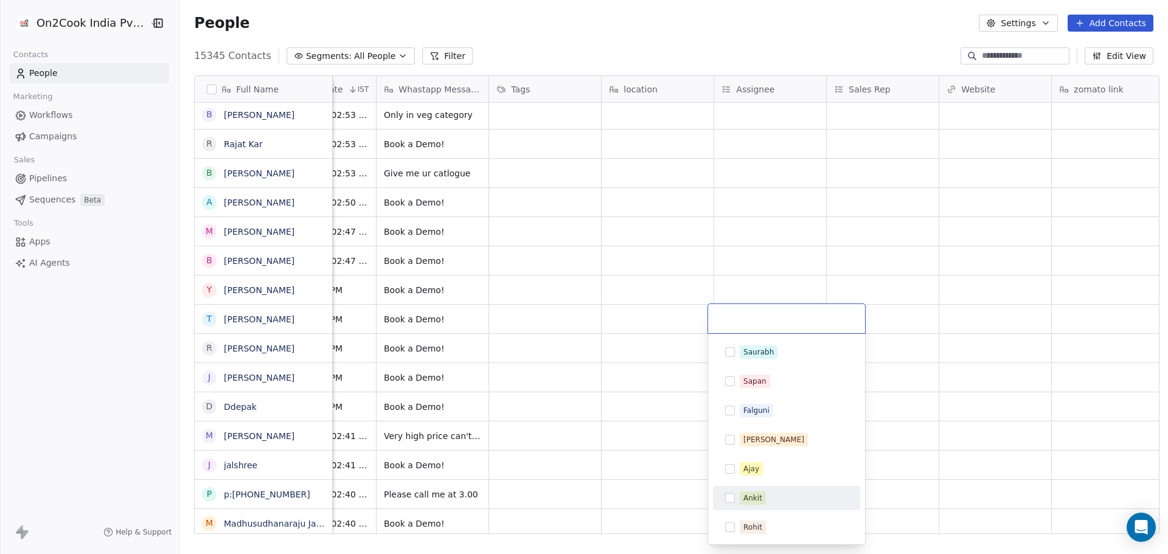
click at [763, 495] on span "Ankit" at bounding box center [753, 498] width 26 height 13
click at [652, 416] on html "On2Cook India Pvt. Ltd. Contacts People Marketing Workflows Campaigns Sales Pip…" at bounding box center [584, 277] width 1168 height 554
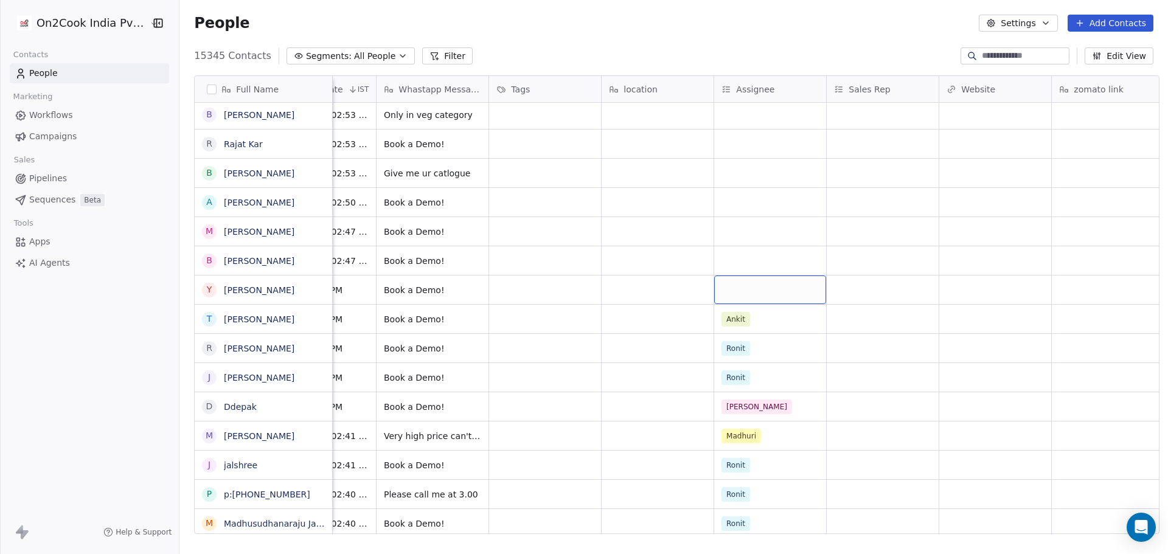
click at [759, 292] on div "grid" at bounding box center [770, 290] width 112 height 29
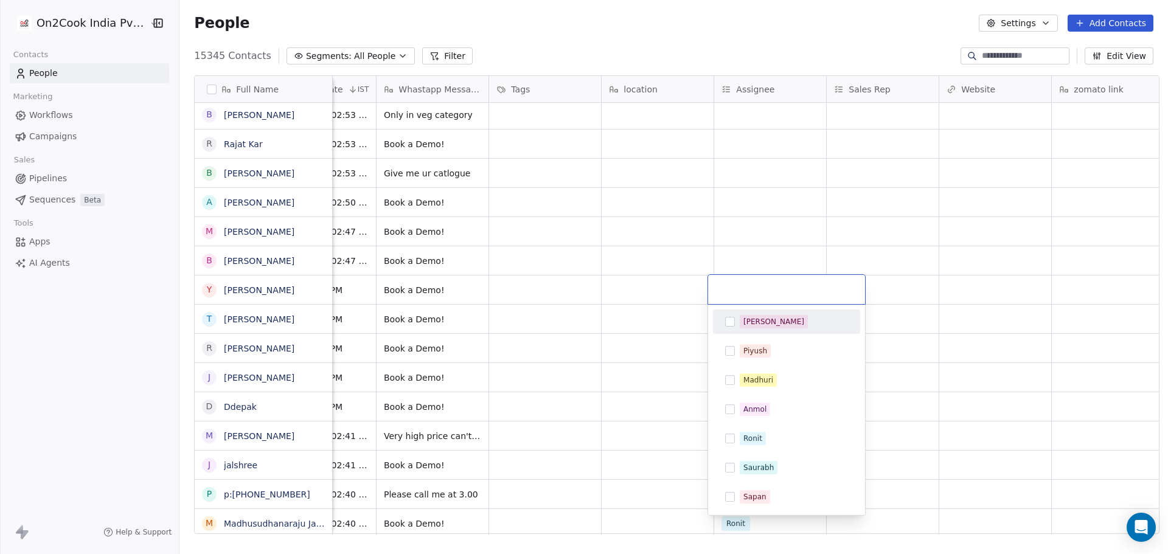
click at [759, 292] on input "text" at bounding box center [787, 289] width 142 height 13
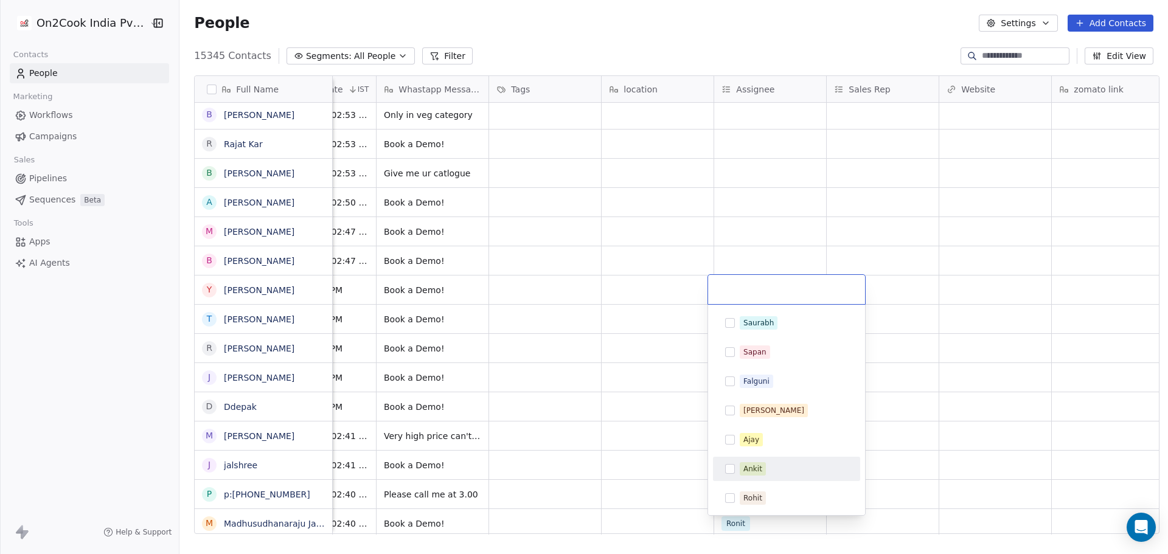
click at [764, 470] on span "Ankit" at bounding box center [753, 469] width 26 height 13
click at [627, 347] on html "On2Cook India Pvt. Ltd. Contacts People Marketing Workflows Campaigns Sales Pip…" at bounding box center [584, 277] width 1168 height 554
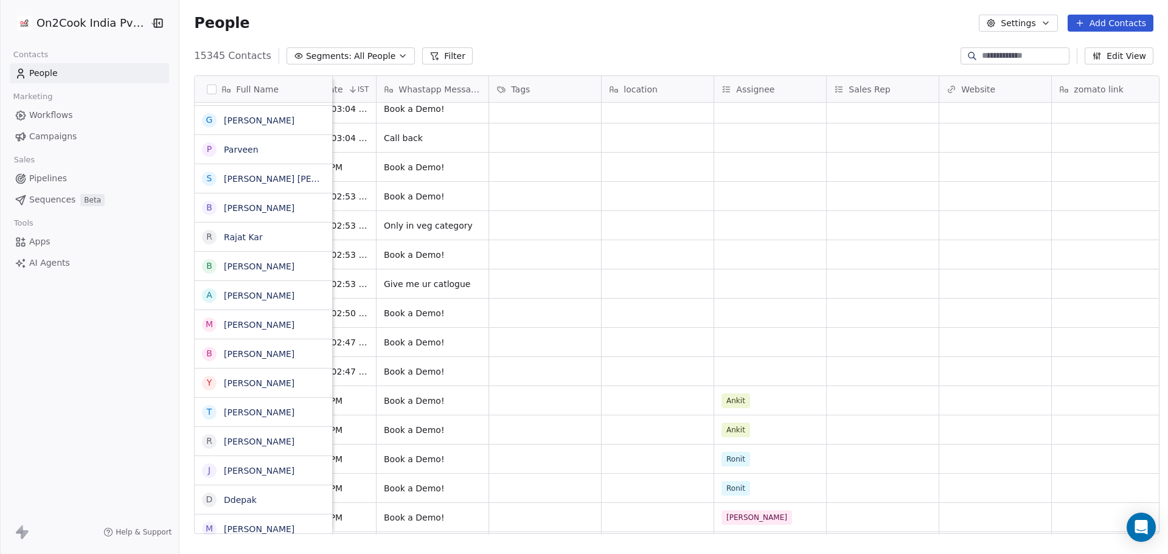
scroll to position [535, 0]
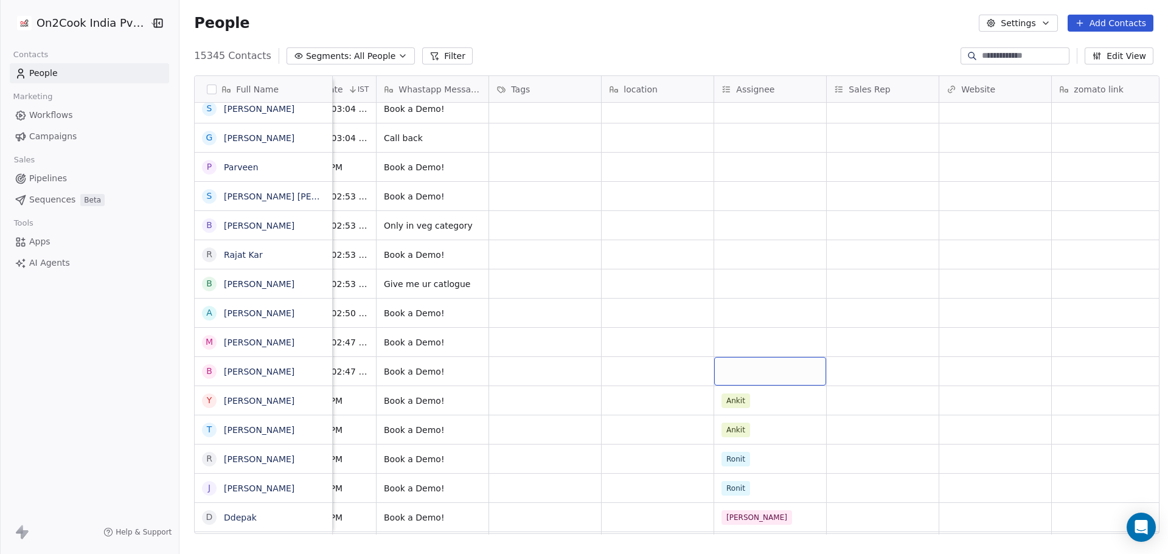
click at [771, 377] on div "grid" at bounding box center [770, 371] width 112 height 29
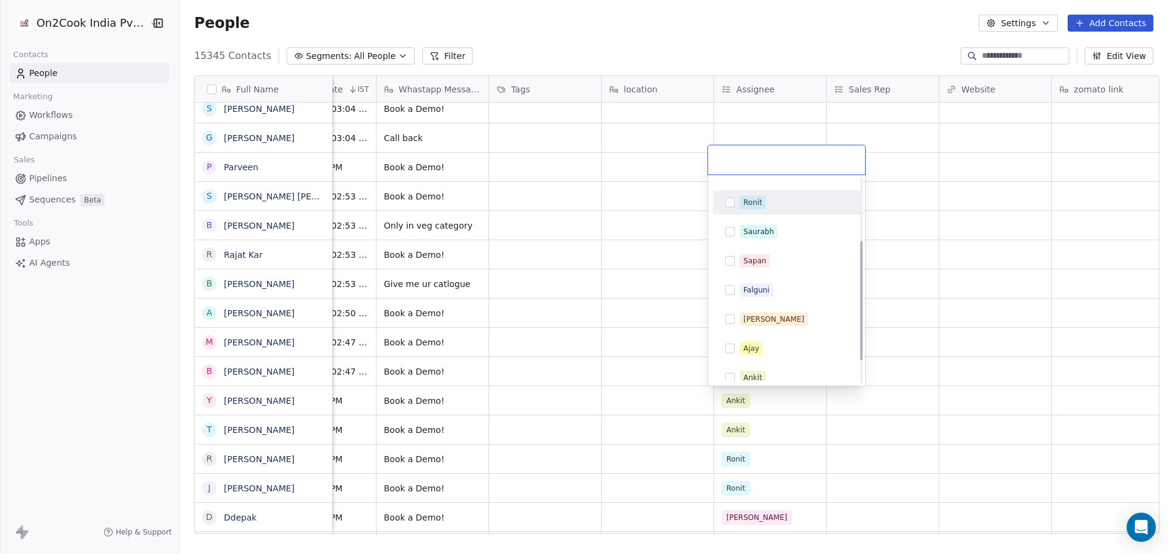
scroll to position [145, 0]
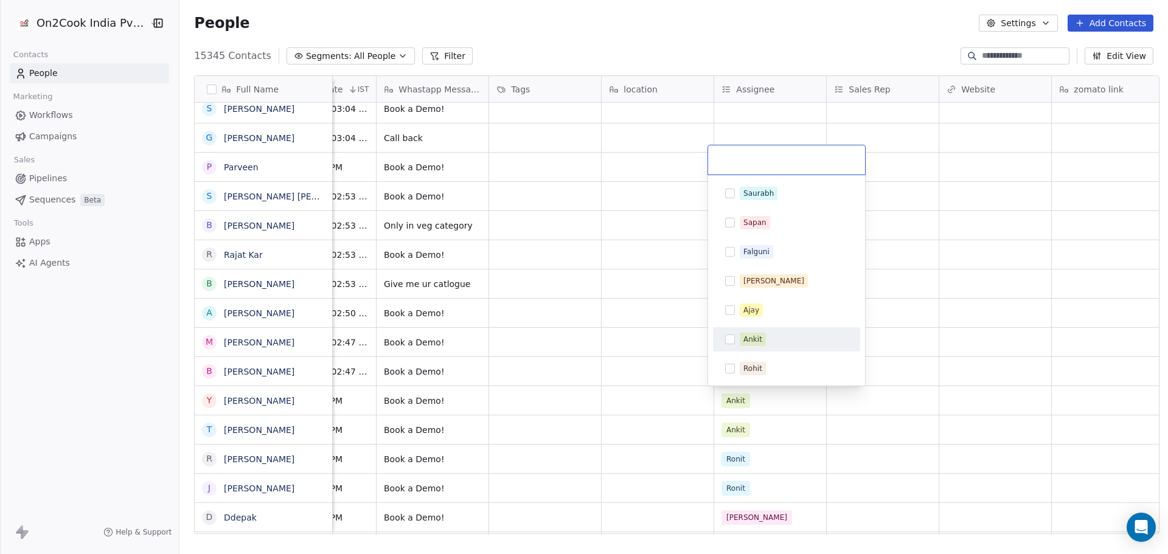
click at [760, 335] on div "Ankit" at bounding box center [753, 339] width 19 height 11
click at [922, 314] on html "On2Cook India Pvt. Ltd. Contacts People Marketing Workflows Campaigns Sales Pip…" at bounding box center [584, 277] width 1168 height 554
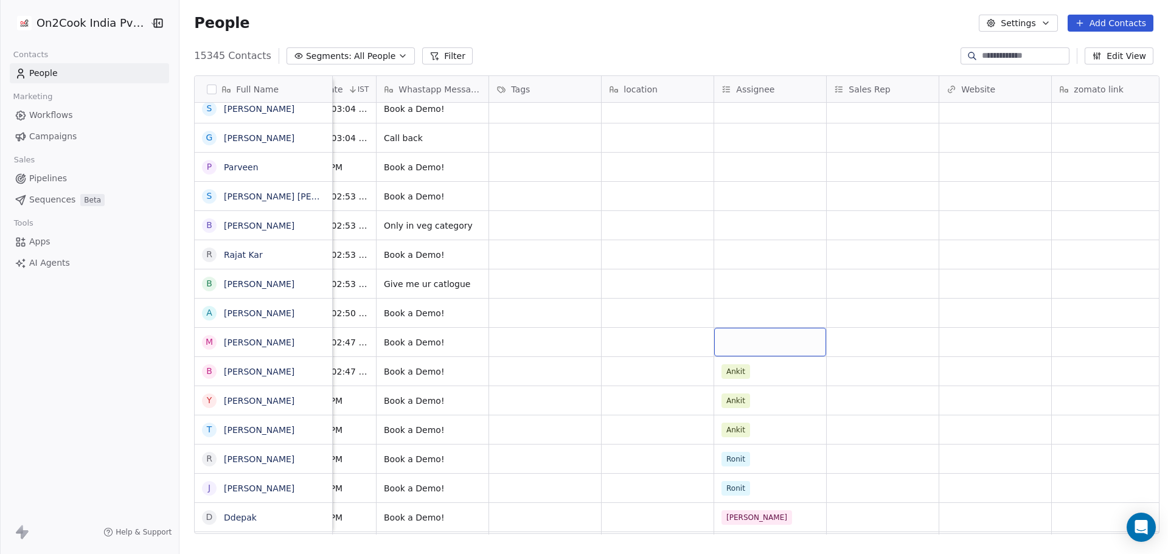
click at [747, 340] on div "grid" at bounding box center [770, 342] width 112 height 29
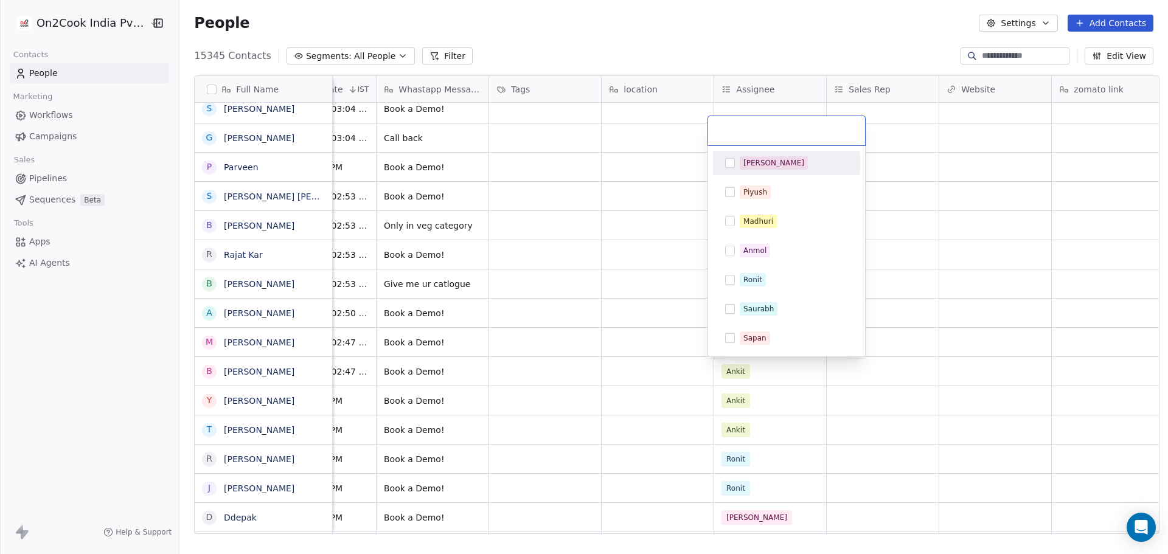
click at [747, 340] on div "Sapan" at bounding box center [755, 338] width 23 height 11
click at [770, 331] on div "Sapan" at bounding box center [787, 338] width 138 height 19
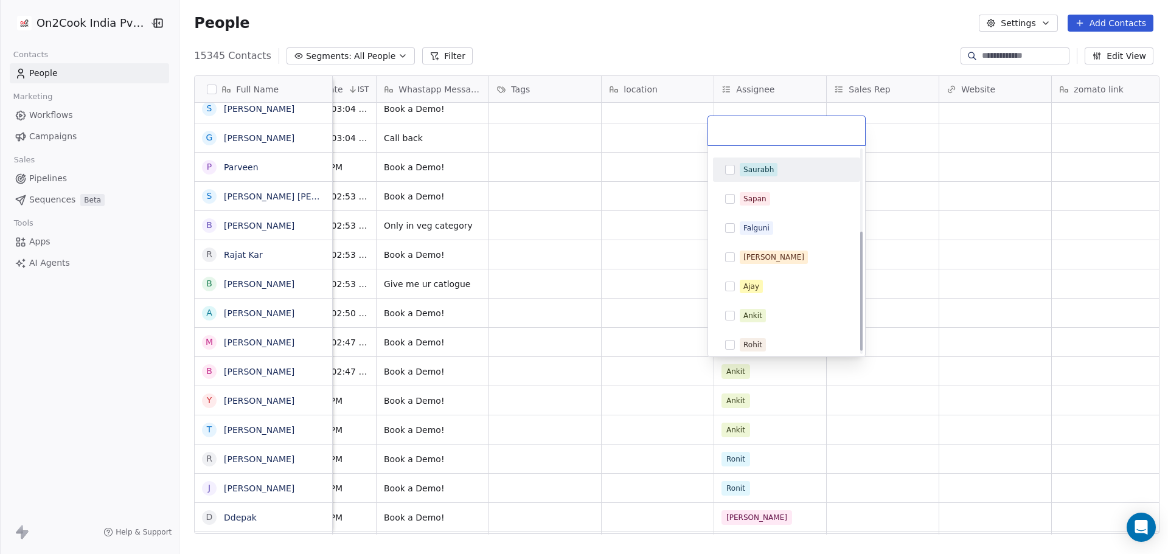
scroll to position [141, 0]
click at [767, 312] on div "Ankit" at bounding box center [794, 314] width 108 height 13
click at [913, 305] on html "On2Cook India Pvt. Ltd. Contacts People Marketing Workflows Campaigns Sales Pip…" at bounding box center [584, 277] width 1168 height 554
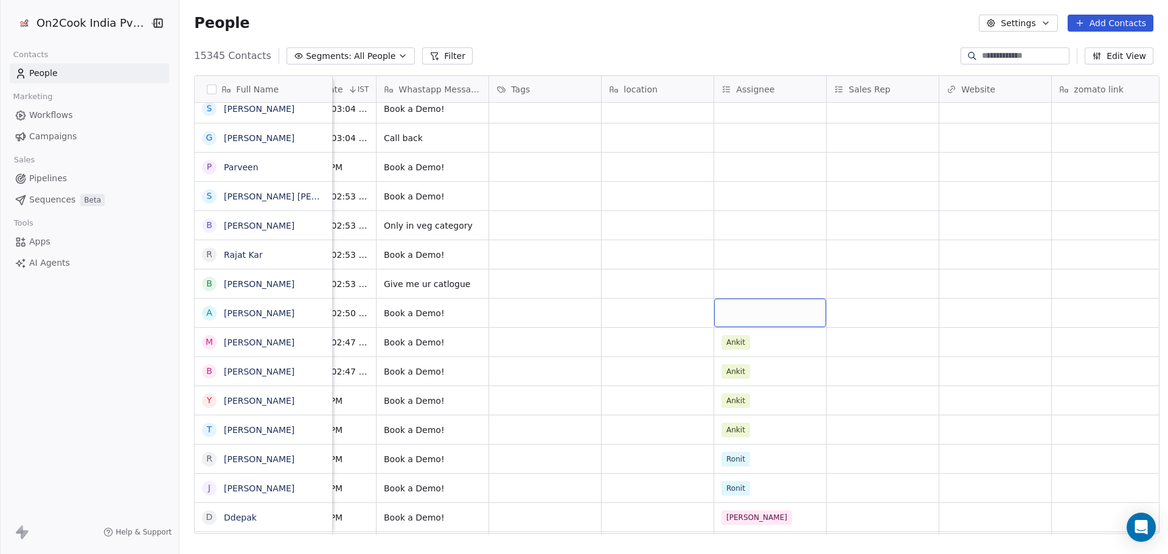
click at [771, 311] on div "grid" at bounding box center [770, 313] width 112 height 29
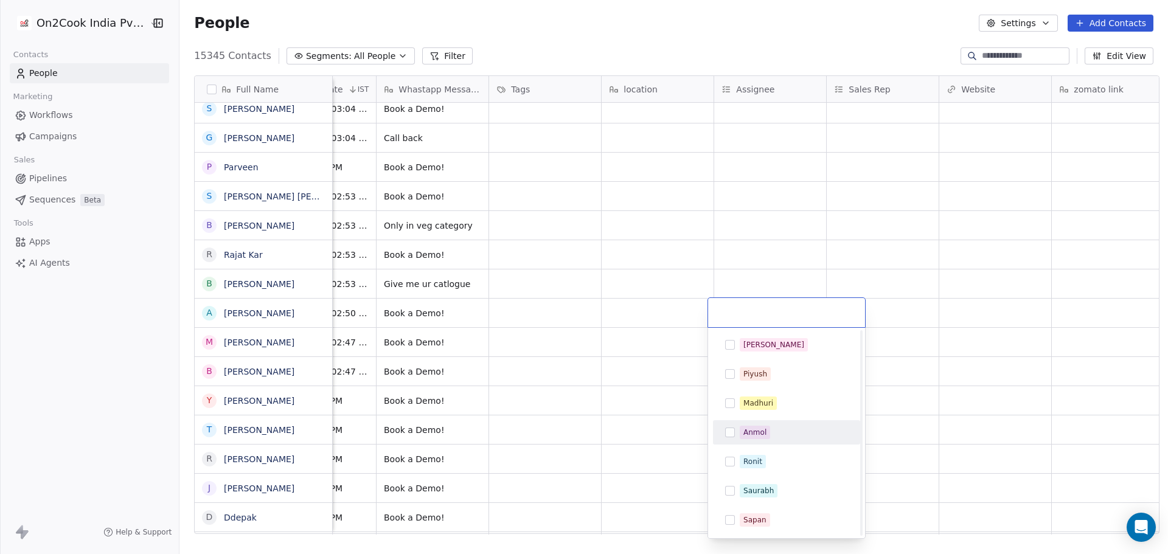
scroll to position [145, 0]
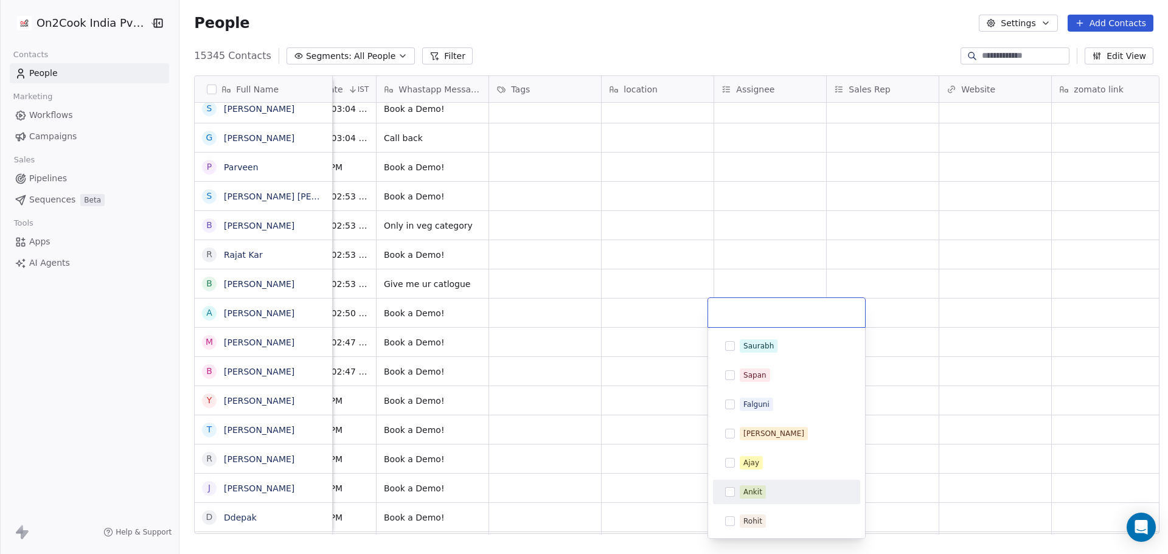
click at [770, 494] on div "Ankit" at bounding box center [794, 492] width 108 height 13
click at [905, 400] on html "On2Cook India Pvt. Ltd. Contacts People Marketing Workflows Campaigns Sales Pip…" at bounding box center [584, 277] width 1168 height 554
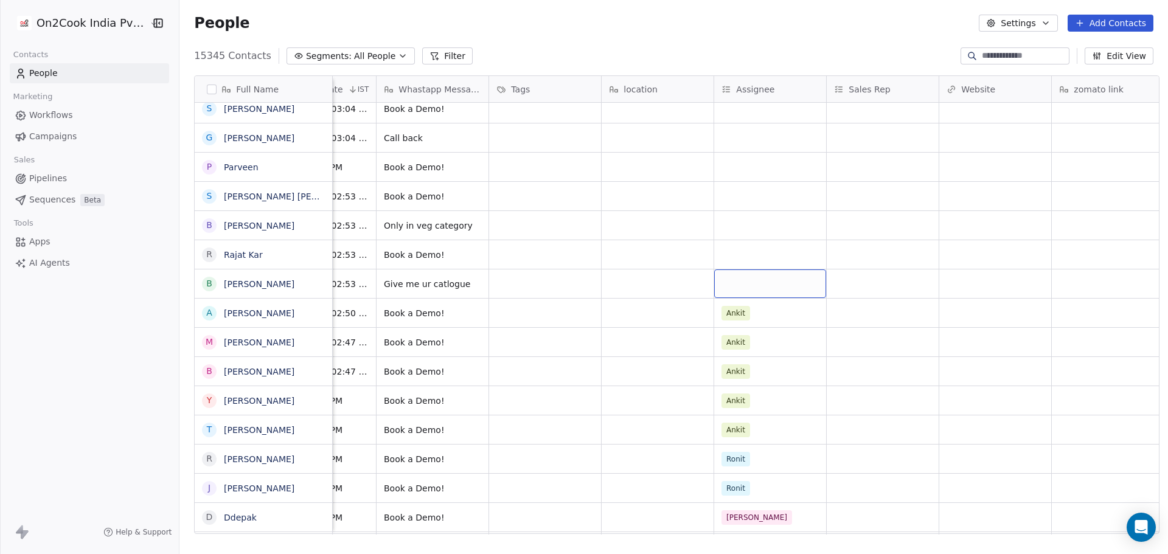
click at [753, 277] on div "grid" at bounding box center [770, 284] width 112 height 29
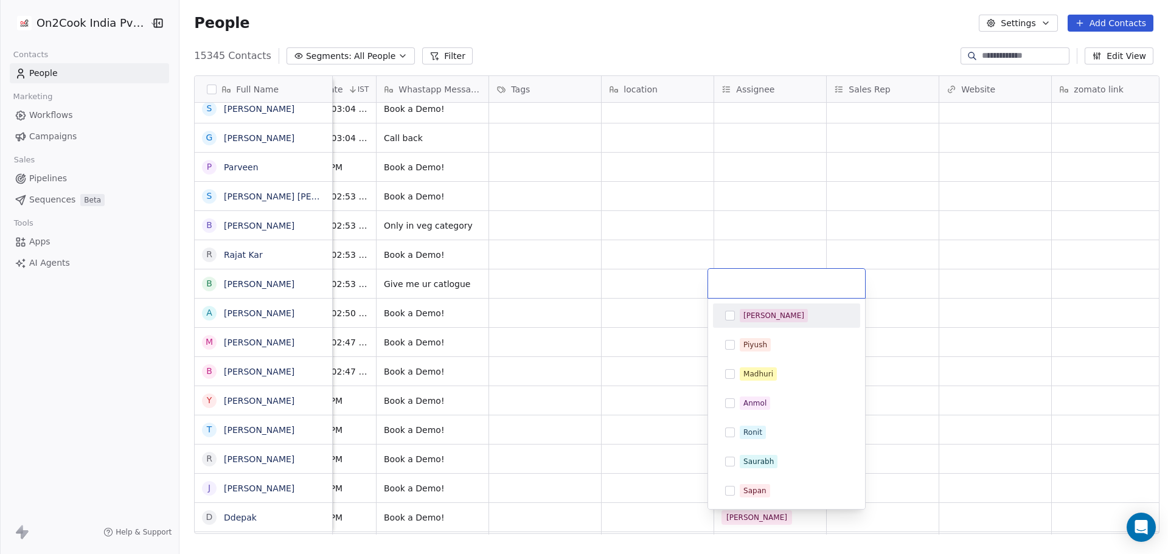
click at [753, 277] on input "text" at bounding box center [787, 283] width 142 height 13
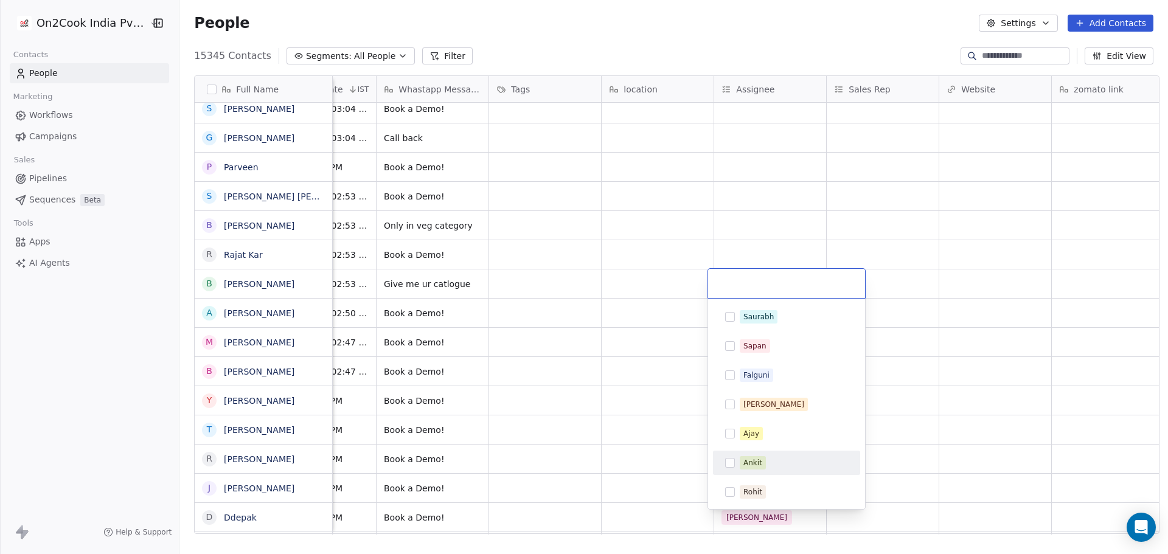
click at [753, 464] on div "Ankit" at bounding box center [753, 463] width 19 height 11
click at [941, 333] on html "On2Cook India Pvt. Ltd. Contacts People Marketing Workflows Campaigns Sales Pip…" at bounding box center [584, 277] width 1168 height 554
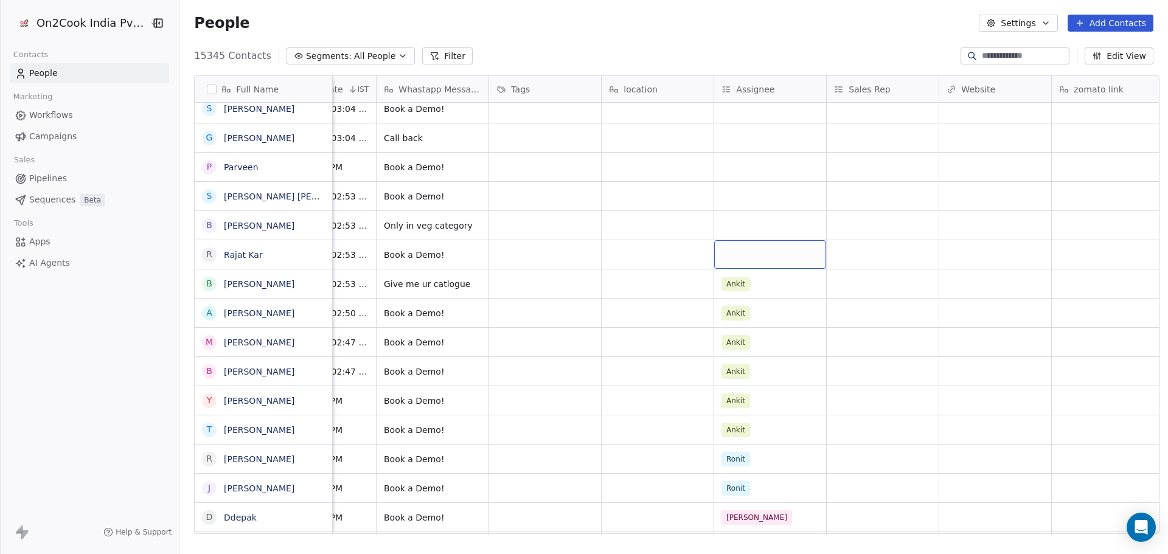
click at [770, 252] on div "grid" at bounding box center [770, 254] width 112 height 29
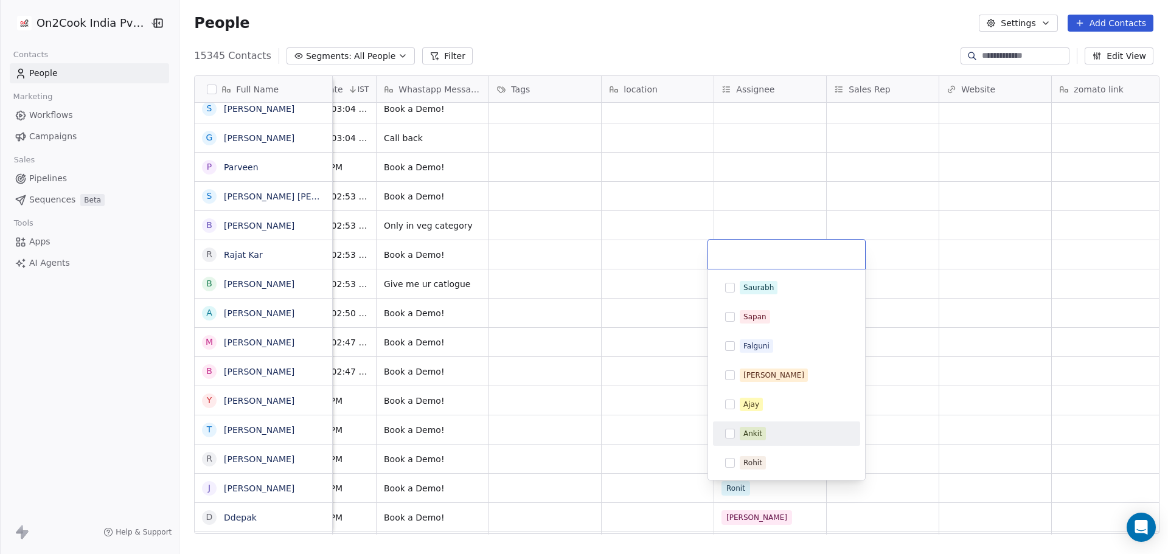
click at [772, 432] on div "Ankit" at bounding box center [794, 433] width 108 height 13
click at [940, 245] on html "On2Cook India Pvt. Ltd. Contacts People Marketing Workflows Campaigns Sales Pip…" at bounding box center [584, 277] width 1168 height 554
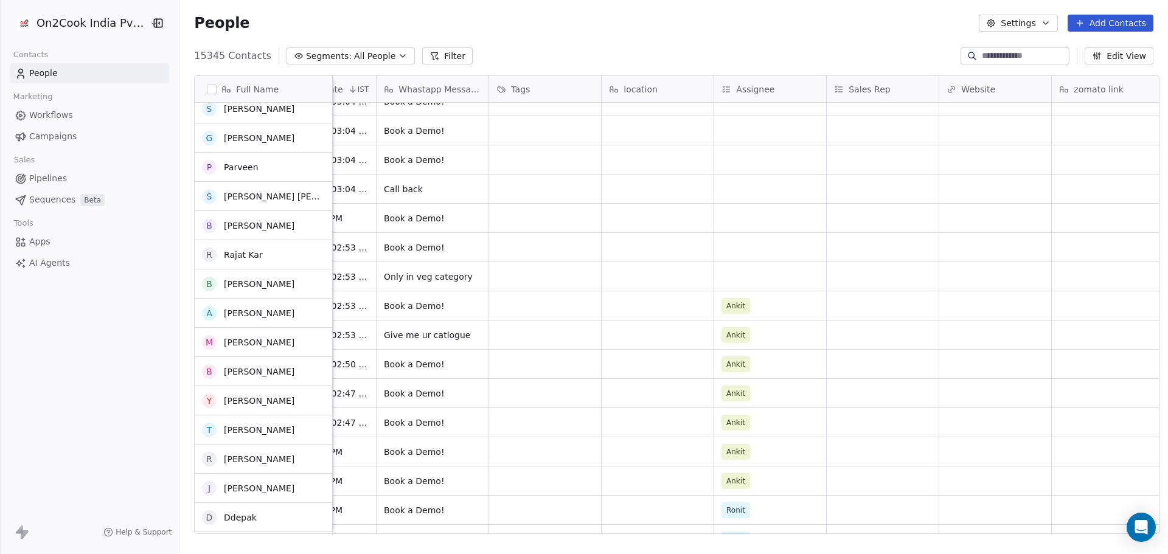
scroll to position [484, 0]
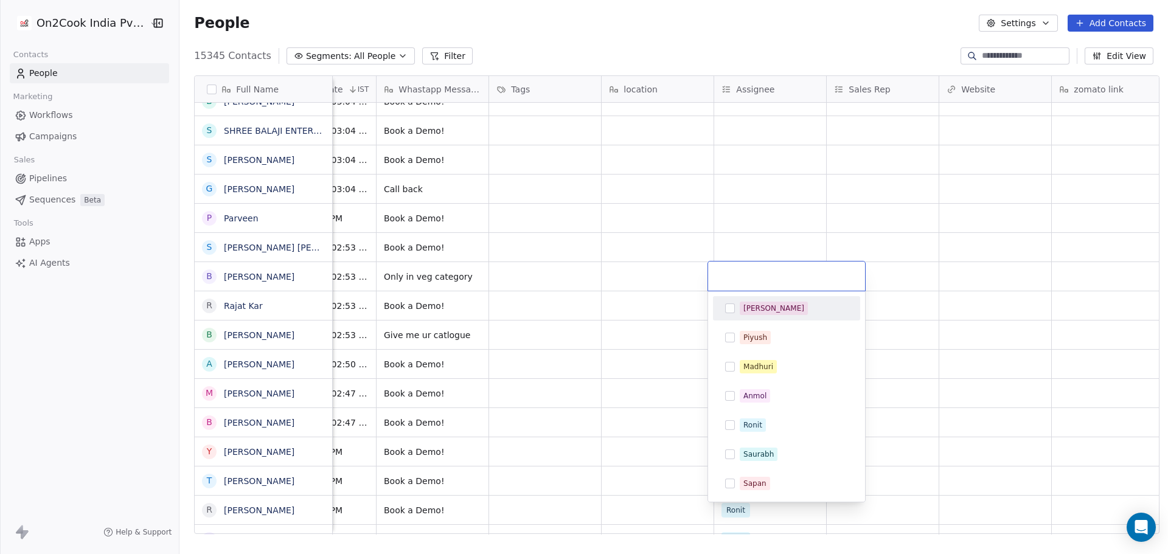
click at [749, 279] on input "text" at bounding box center [787, 276] width 142 height 13
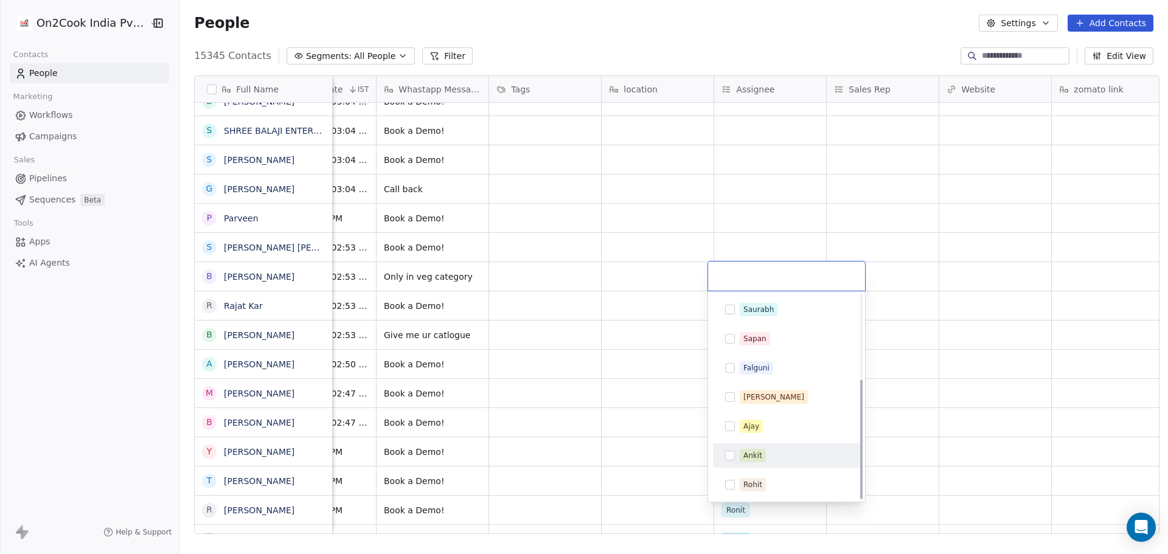
click at [761, 455] on div "Ankit" at bounding box center [753, 455] width 19 height 11
click at [980, 307] on html "On2Cook India Pvt. Ltd. Contacts People Marketing Workflows Campaigns Sales Pip…" at bounding box center [584, 277] width 1168 height 554
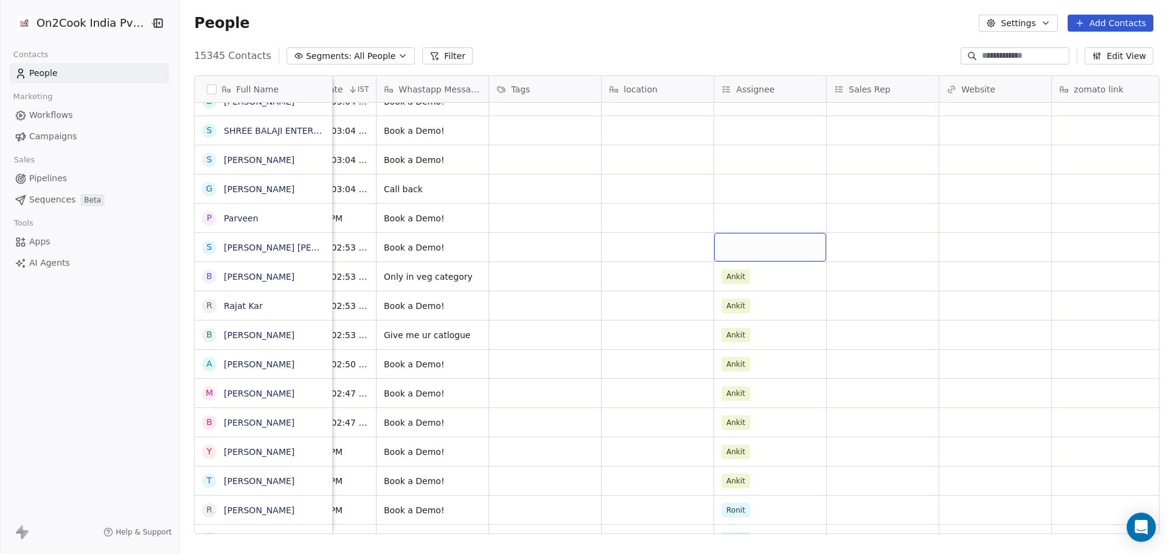
click at [757, 252] on div "grid" at bounding box center [770, 247] width 112 height 29
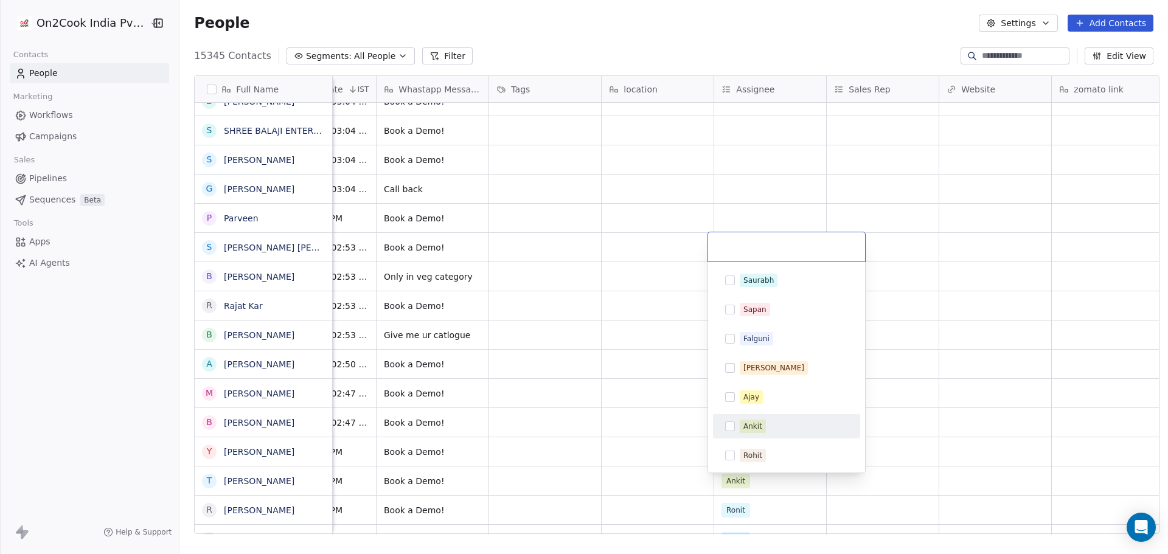
click at [763, 427] on span "Ankit" at bounding box center [753, 426] width 26 height 13
click at [952, 273] on html "On2Cook India Pvt. Ltd. Contacts People Marketing Workflows Campaigns Sales Pip…" at bounding box center [584, 277] width 1168 height 554
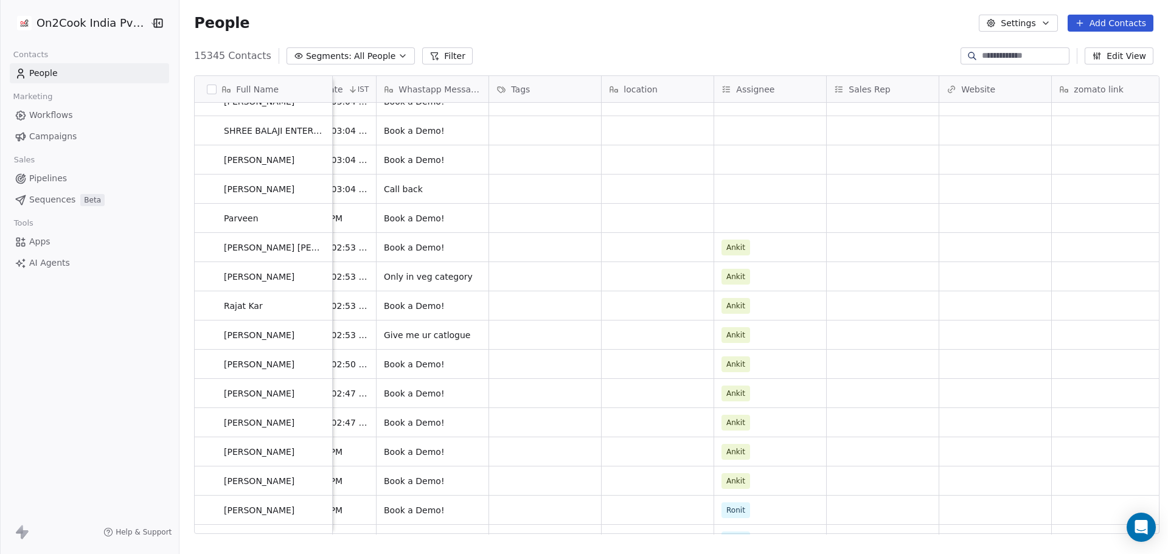
scroll to position [428, 0]
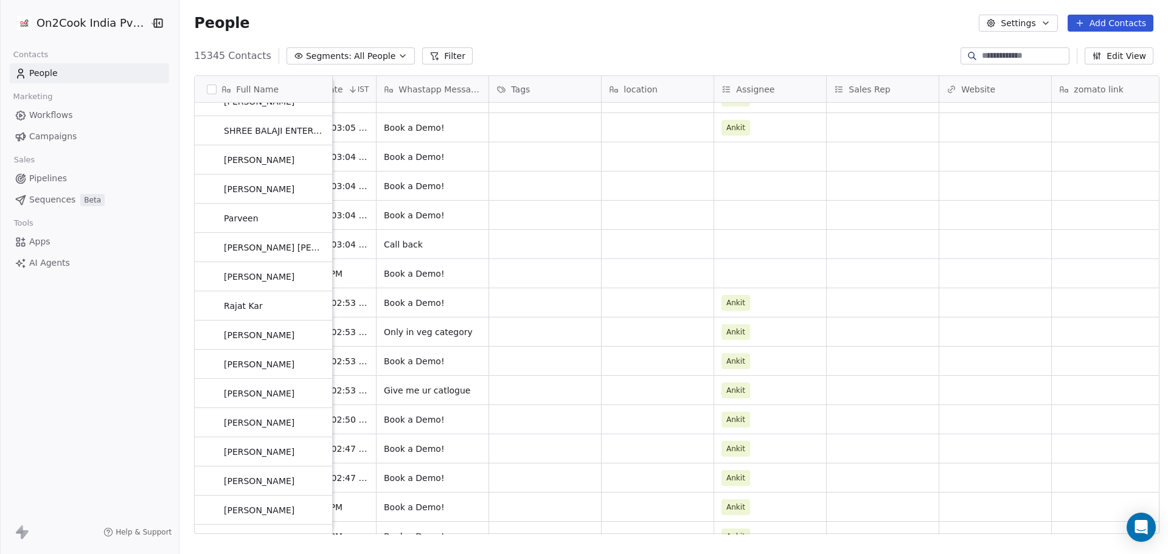
click at [769, 302] on div "WhatsApp [DATE] 03:40 PM How much quantity can it cook at 1 time Or How many mo…" at bounding box center [616, 319] width 2281 height 432
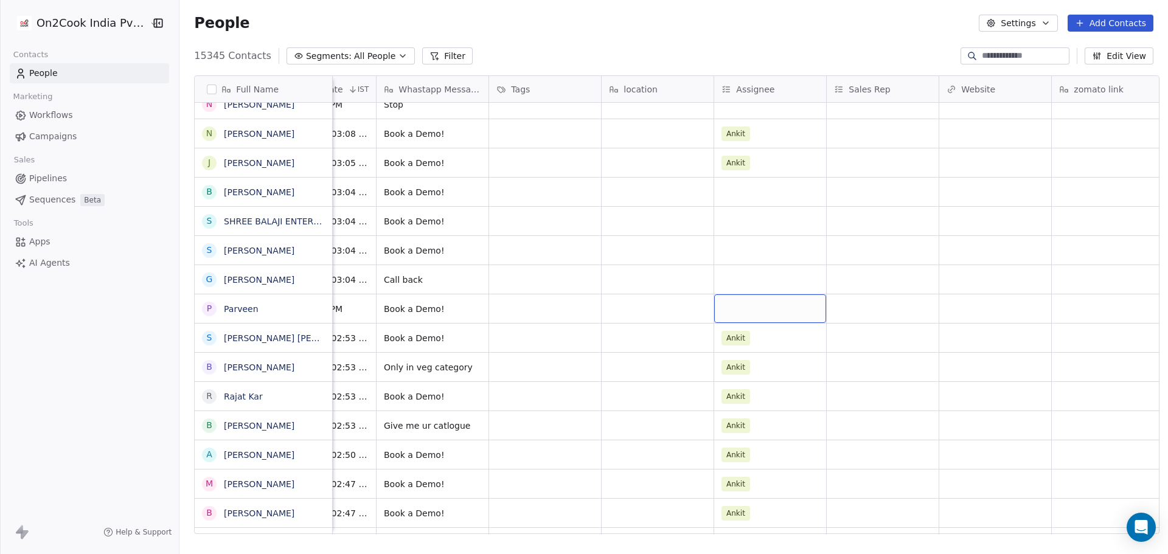
click at [769, 302] on div "grid" at bounding box center [770, 309] width 112 height 29
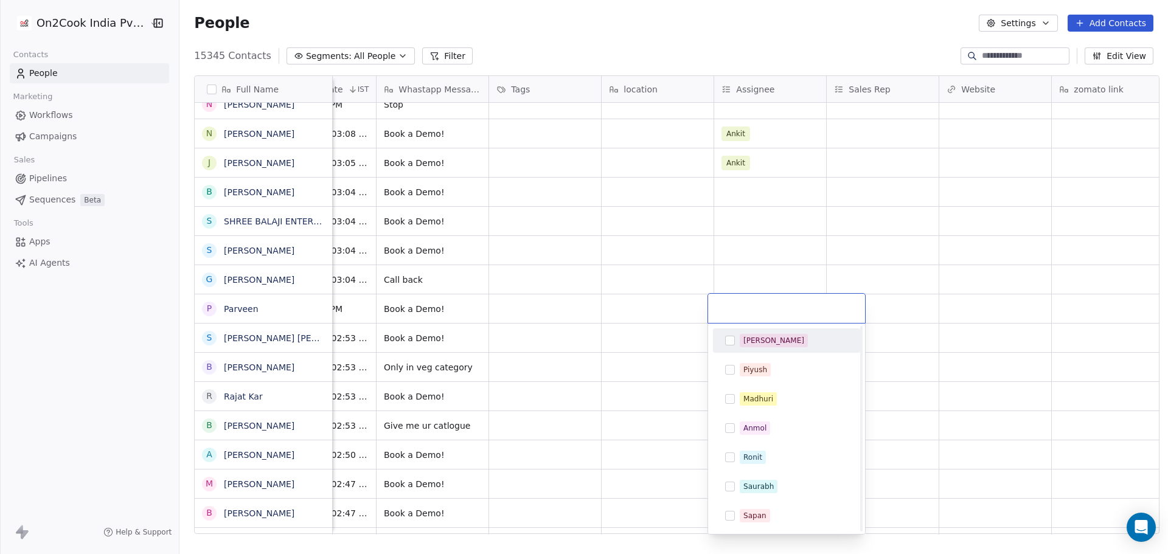
scroll to position [145, 0]
click at [762, 493] on span "Ankit" at bounding box center [753, 487] width 26 height 13
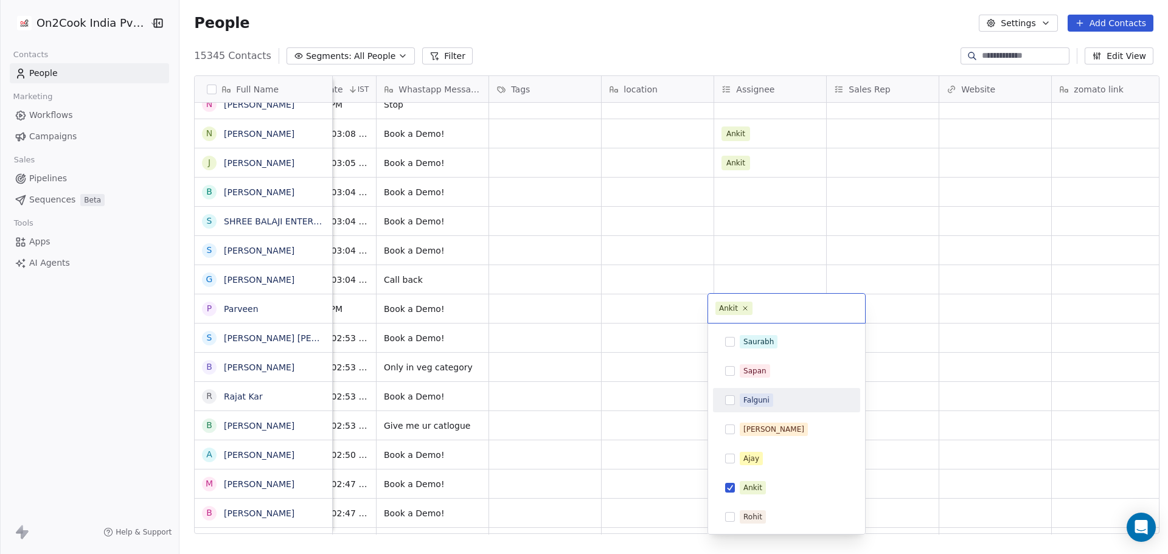
click at [953, 265] on html "On2Cook India Pvt. Ltd. Contacts People Marketing Workflows Campaigns Sales Pip…" at bounding box center [584, 277] width 1168 height 554
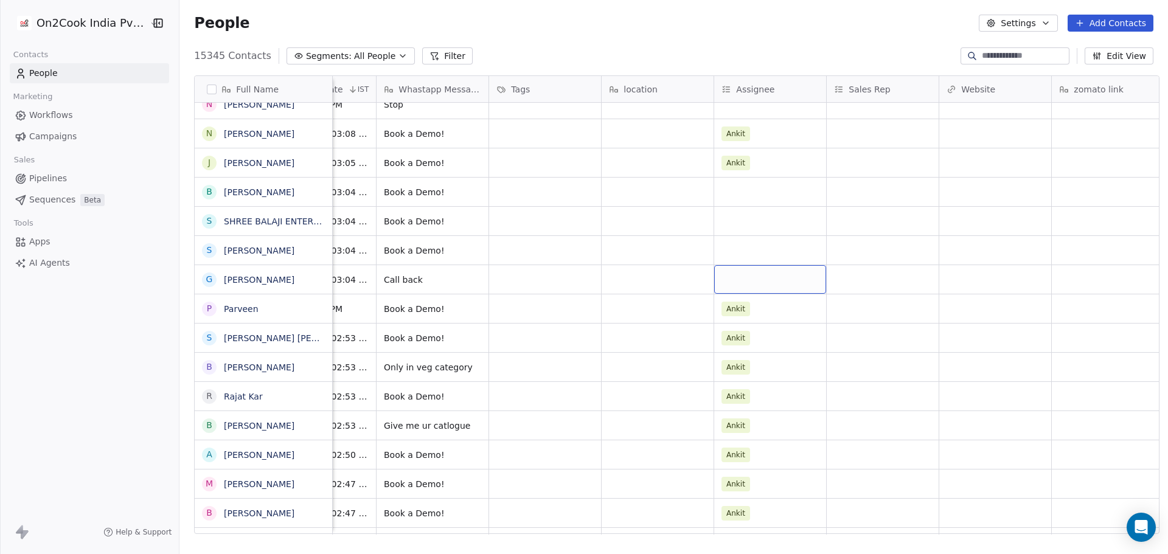
click at [751, 270] on div "grid" at bounding box center [770, 279] width 112 height 29
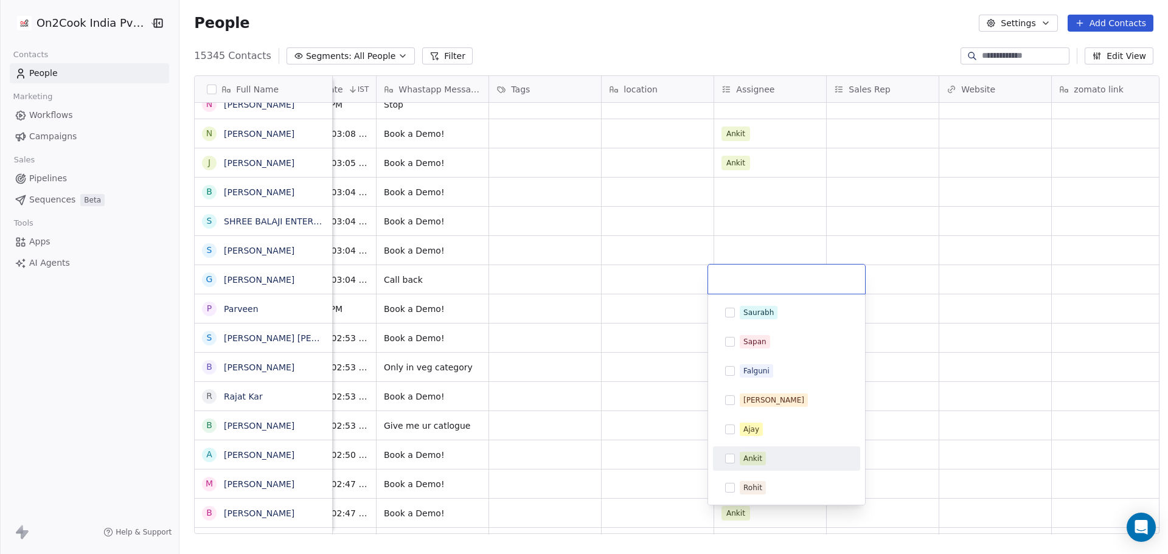
click at [746, 465] on span "Ankit" at bounding box center [753, 458] width 26 height 13
click at [595, 344] on html "On2Cook India Pvt. Ltd. Contacts People Marketing Workflows Campaigns Sales Pip…" at bounding box center [584, 277] width 1168 height 554
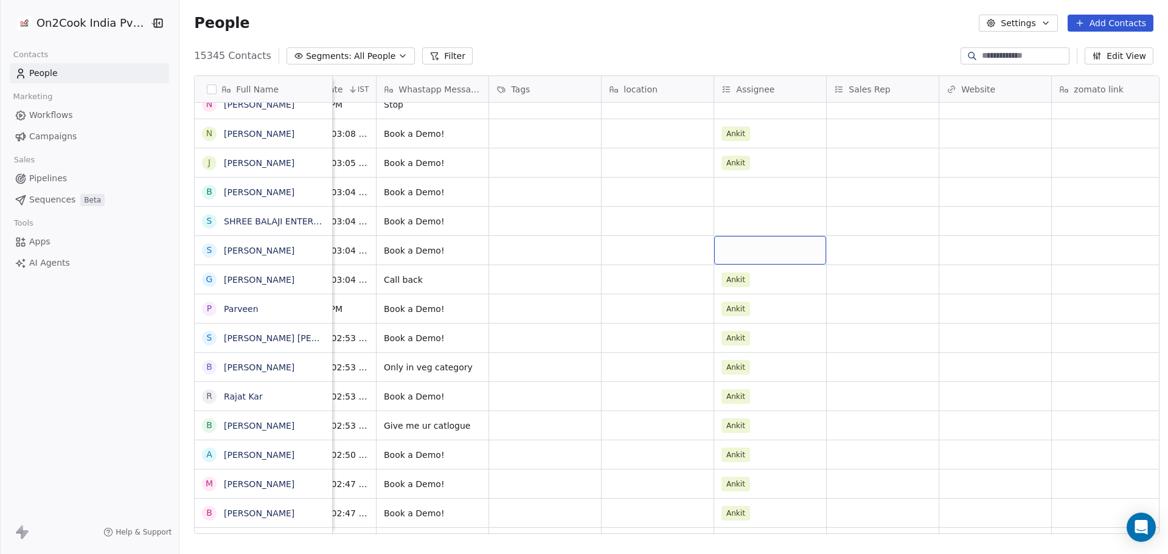
click at [729, 246] on div "grid" at bounding box center [770, 250] width 112 height 29
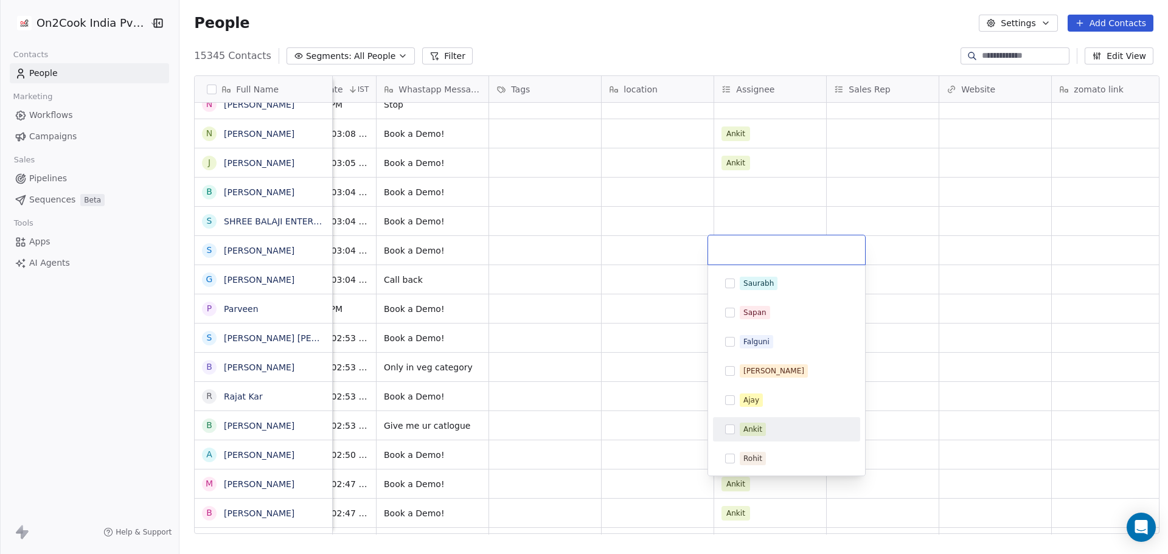
click at [758, 430] on div "Ankit" at bounding box center [753, 429] width 19 height 11
click at [616, 290] on html "On2Cook India Pvt. Ltd. Contacts People Marketing Workflows Campaigns Sales Pip…" at bounding box center [584, 277] width 1168 height 554
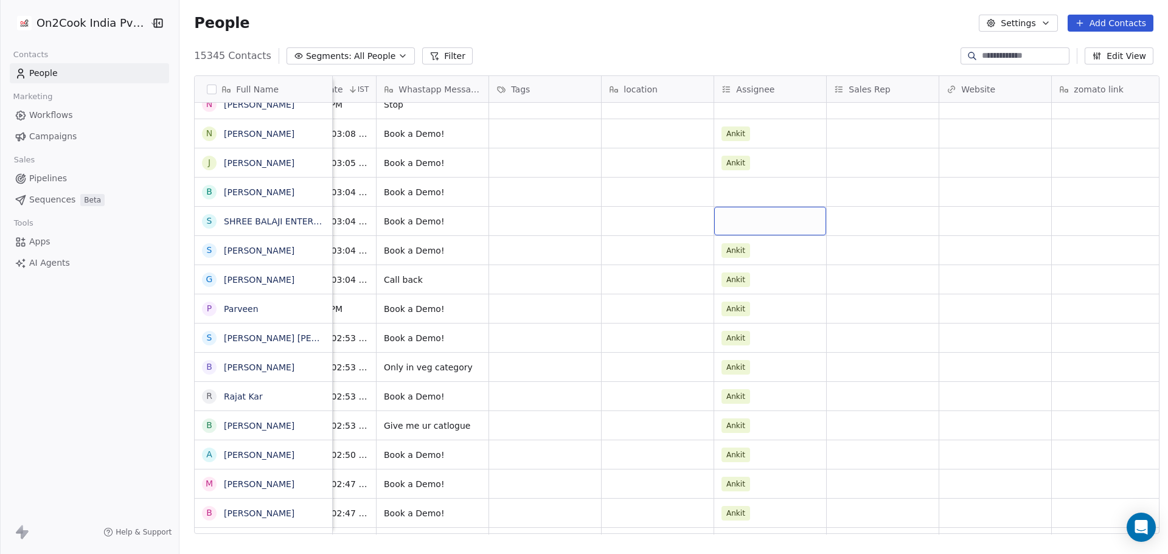
click at [719, 215] on div "grid" at bounding box center [770, 221] width 112 height 29
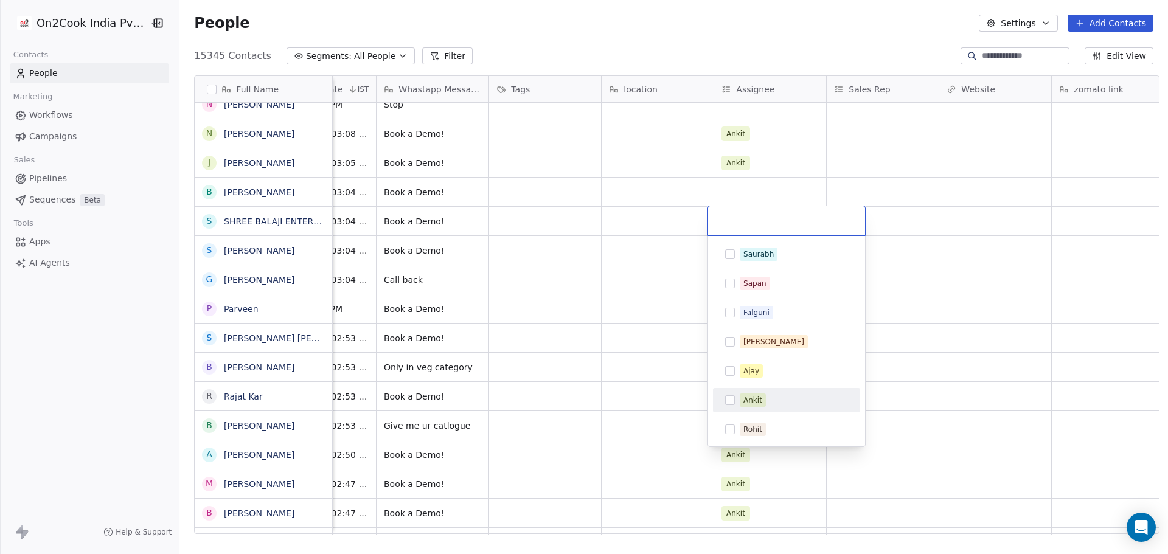
click at [763, 399] on span "Ankit" at bounding box center [753, 400] width 26 height 13
click at [584, 282] on html "On2Cook India Pvt. Ltd. Contacts People Marketing Workflows Campaigns Sales Pip…" at bounding box center [584, 277] width 1168 height 554
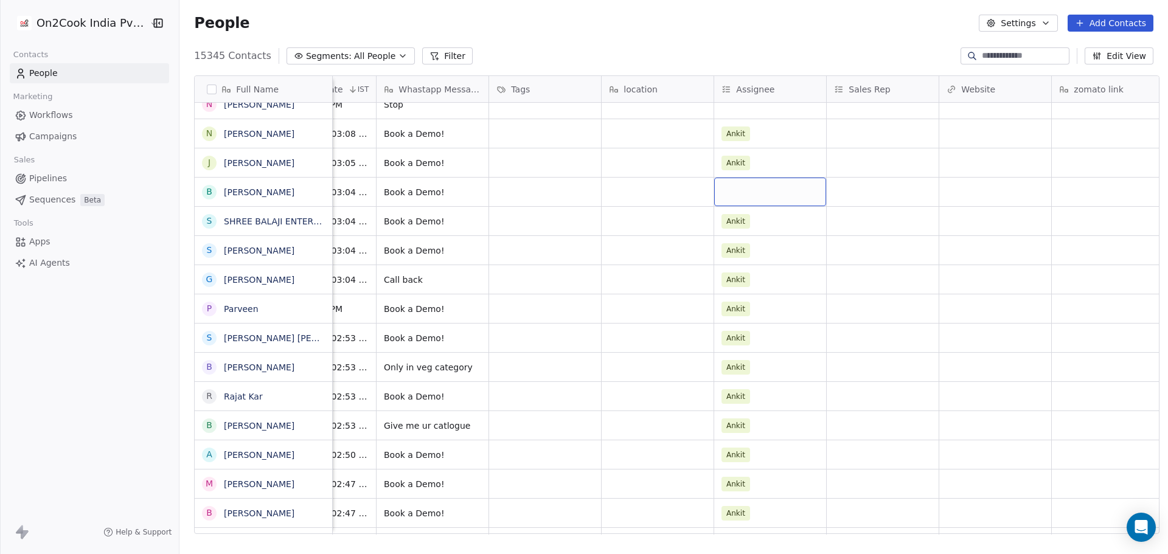
click at [721, 192] on div "grid" at bounding box center [770, 192] width 112 height 29
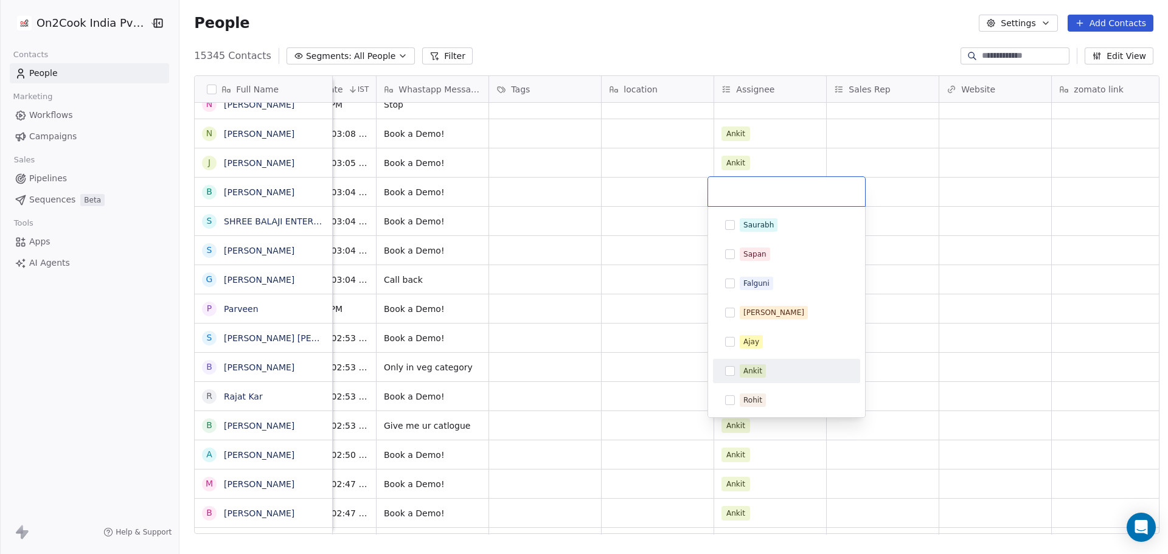
click at [753, 371] on div "Ankit" at bounding box center [753, 371] width 19 height 11
click at [955, 270] on html "On2Cook India Pvt. Ltd. Contacts People Marketing Workflows Campaigns Sales Pip…" at bounding box center [584, 277] width 1168 height 554
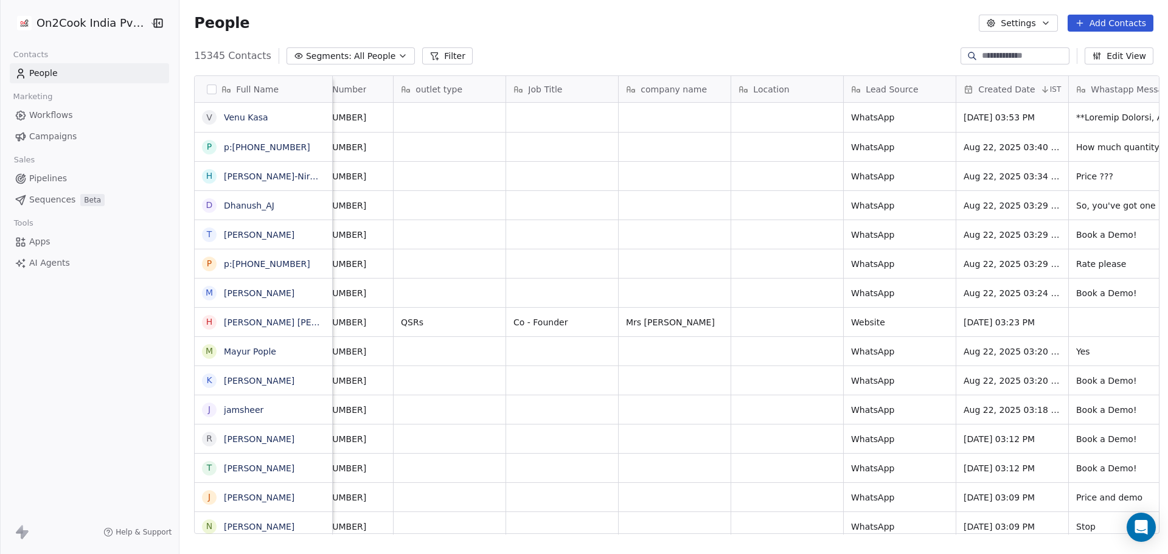
scroll to position [0, 705]
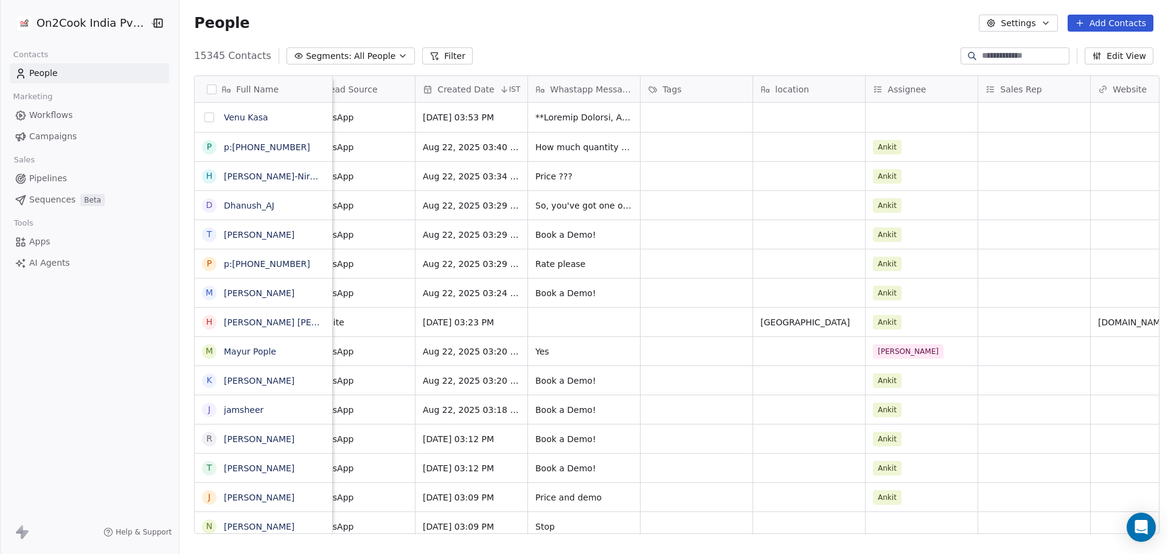
click at [204, 119] on button "grid" at bounding box center [209, 118] width 10 height 10
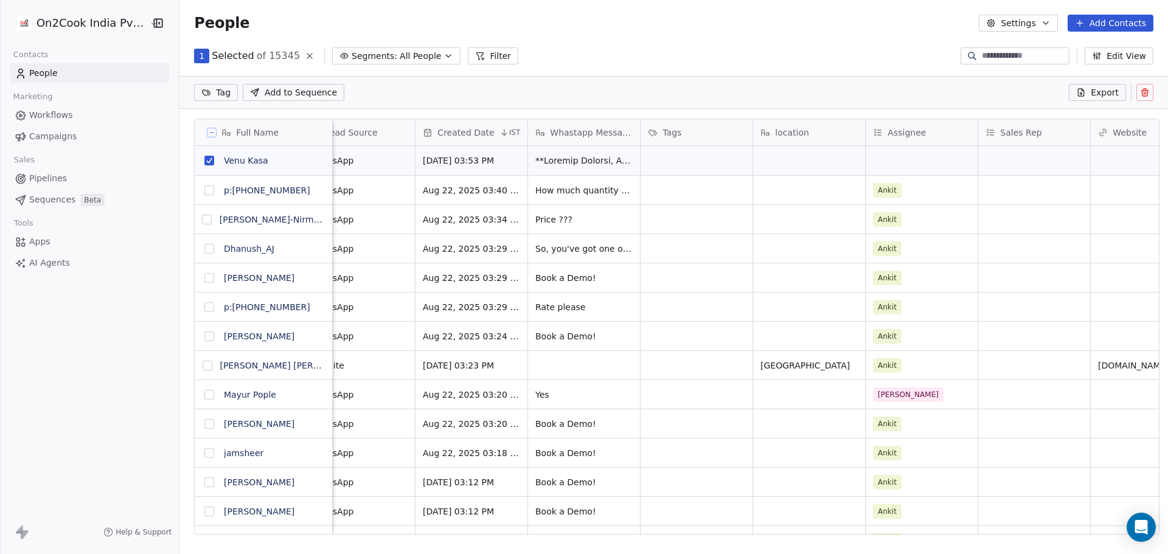
scroll to position [436, 985]
click at [1150, 93] on icon at bounding box center [1145, 93] width 10 height 10
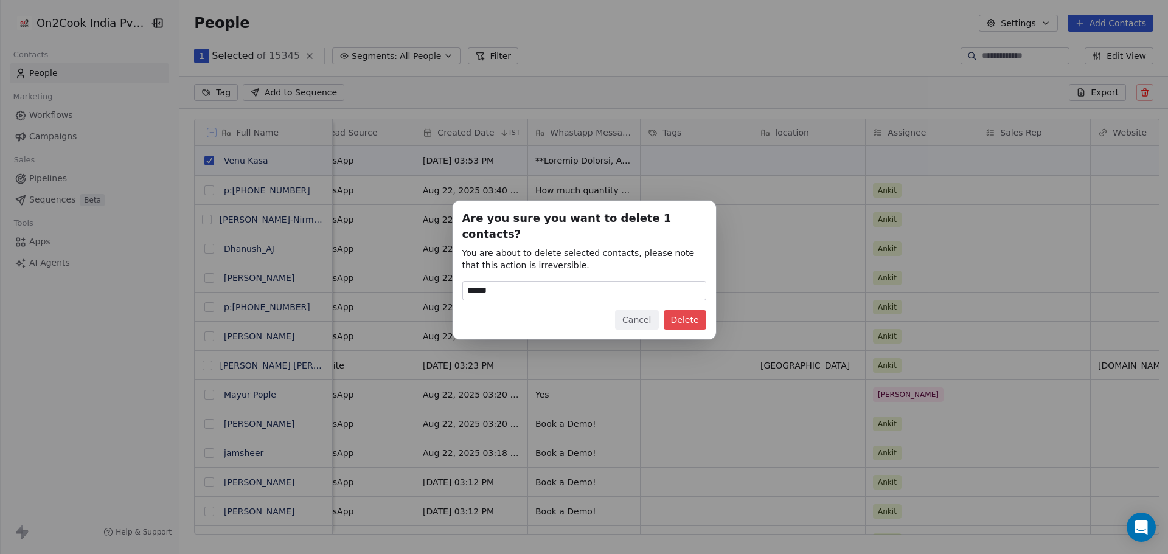
click at [691, 313] on button "Delete" at bounding box center [685, 319] width 43 height 19
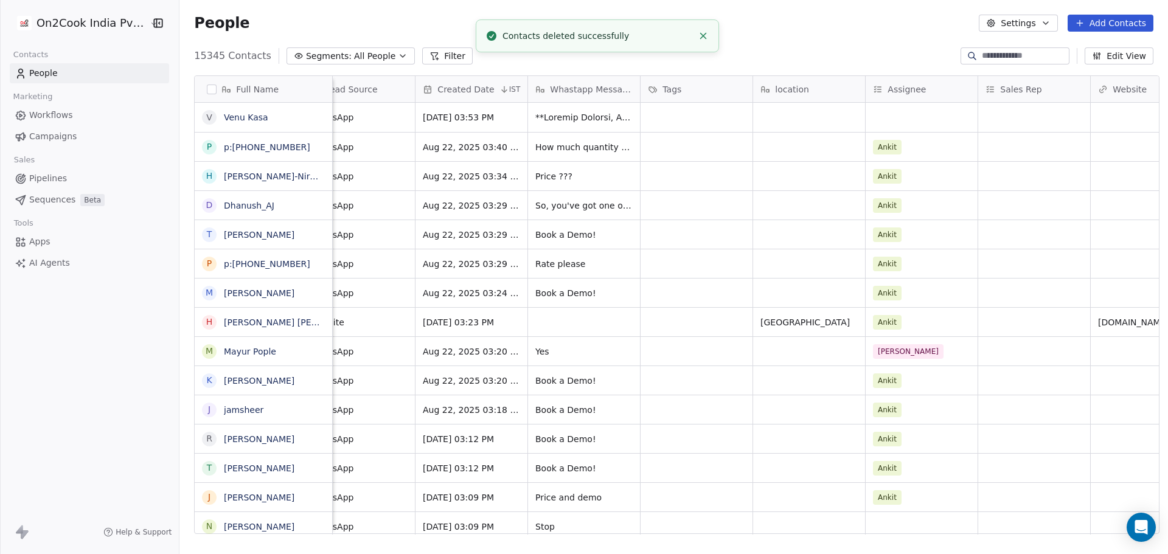
scroll to position [478, 985]
click at [702, 35] on line "Close toast" at bounding box center [703, 35] width 5 height 5
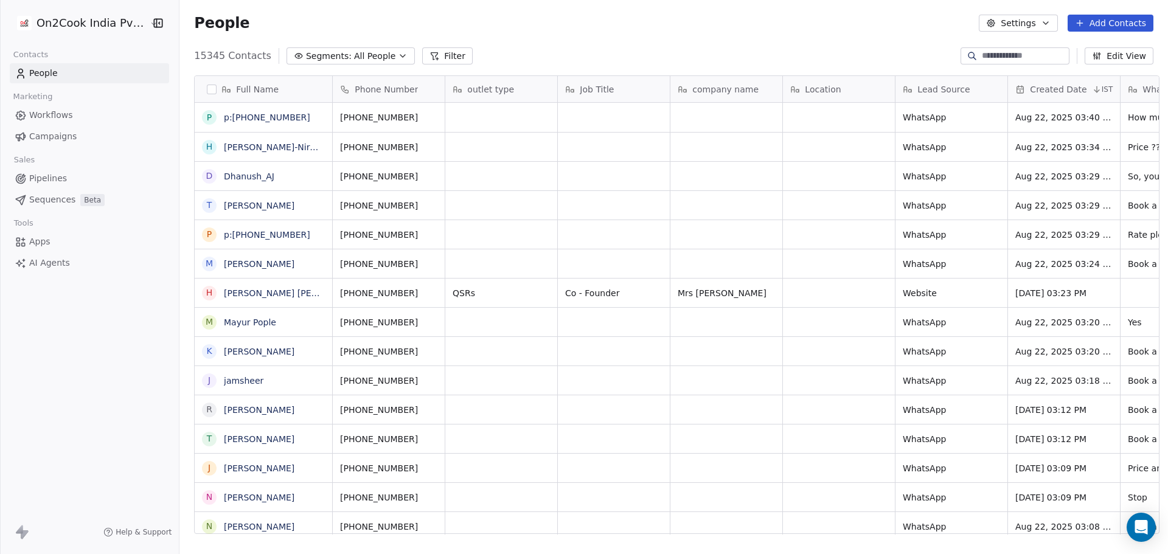
scroll to position [0, 0]
